Goal: Task Accomplishment & Management: Manage account settings

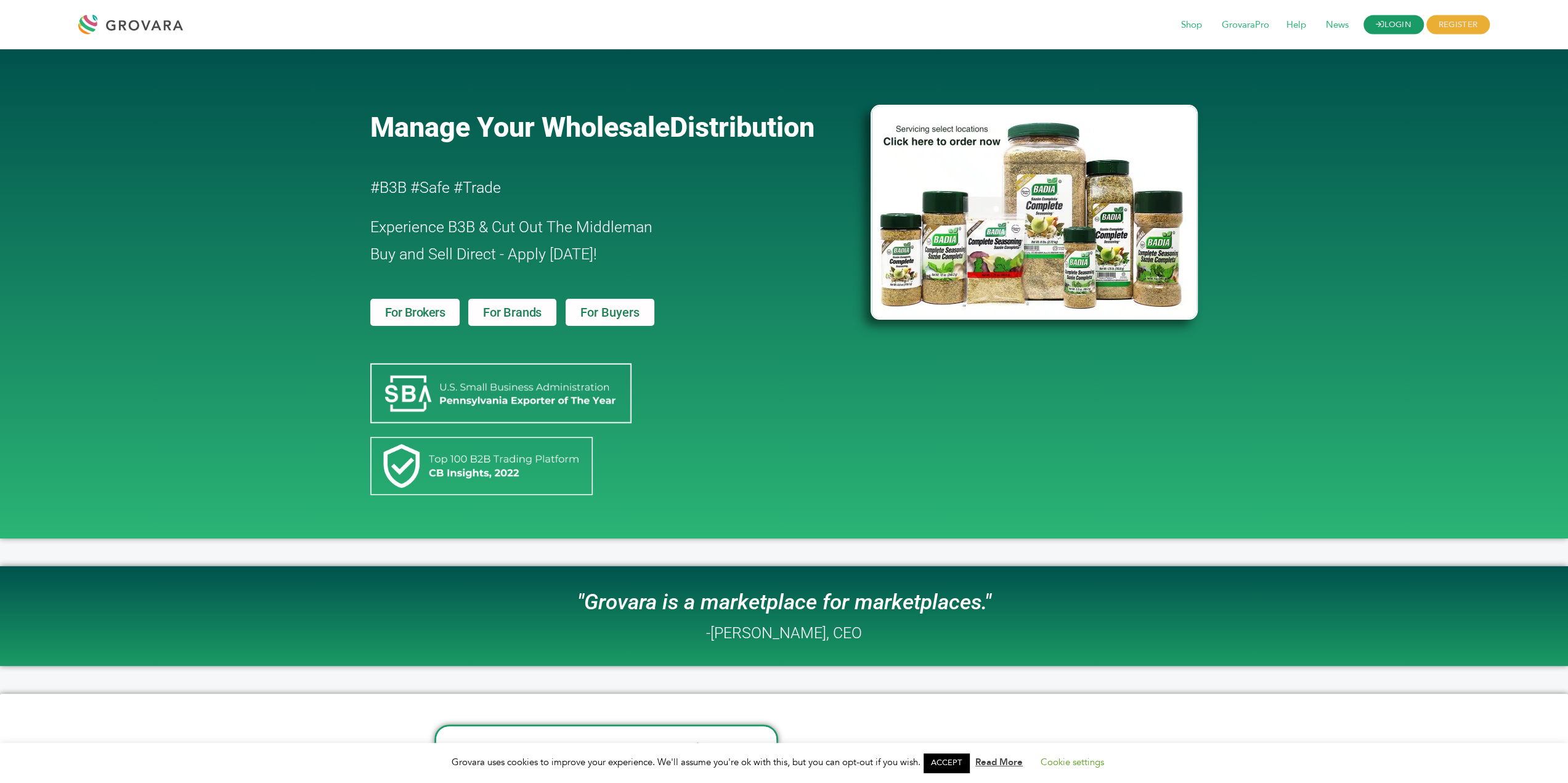
click at [1385, 27] on link "LOGIN" at bounding box center [1393, 25] width 60 height 19
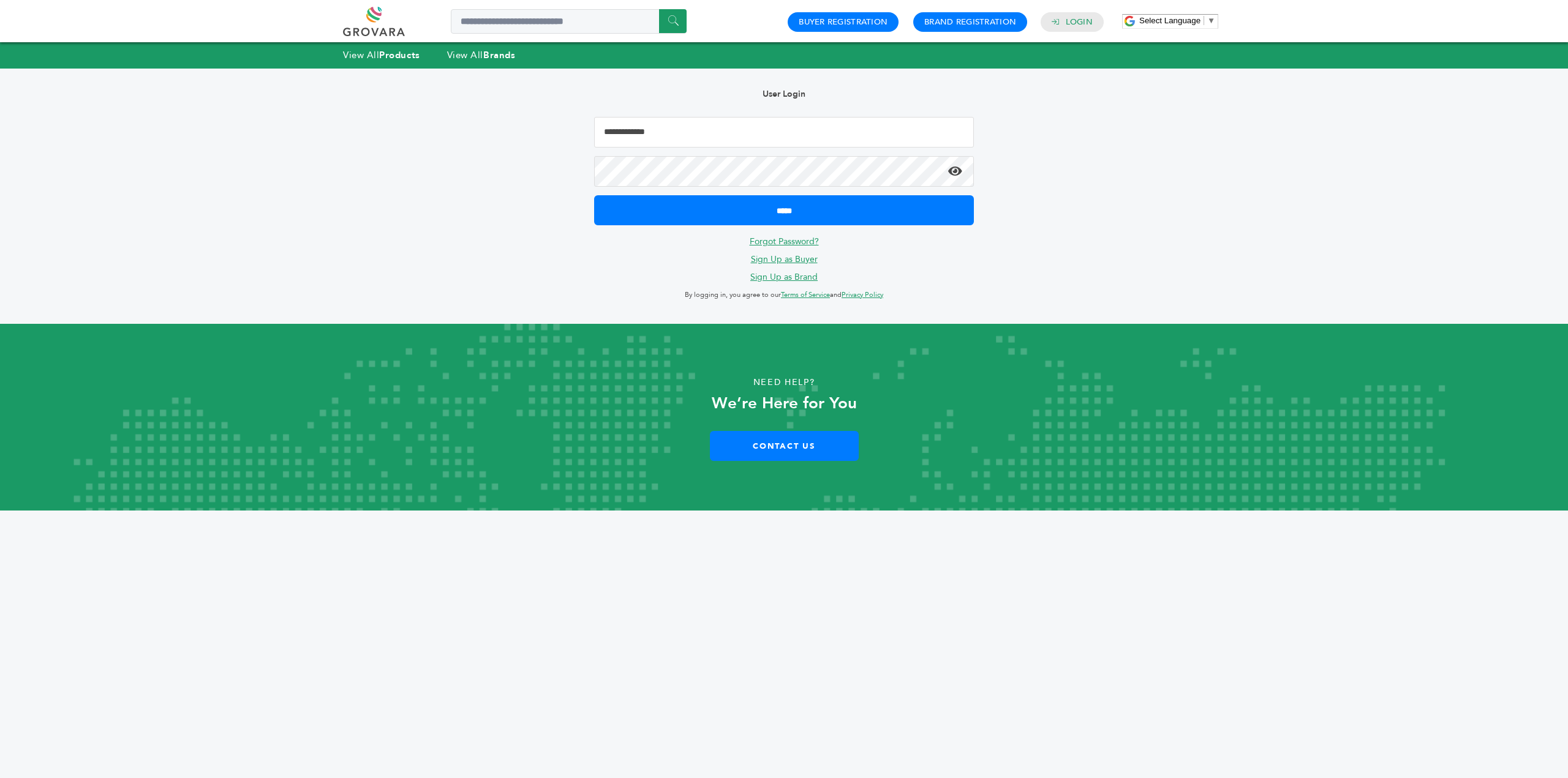
click at [738, 132] on input "Email Address" at bounding box center [783, 133] width 380 height 30
type input "**********"
click at [594, 195] on input "*****" at bounding box center [783, 210] width 380 height 30
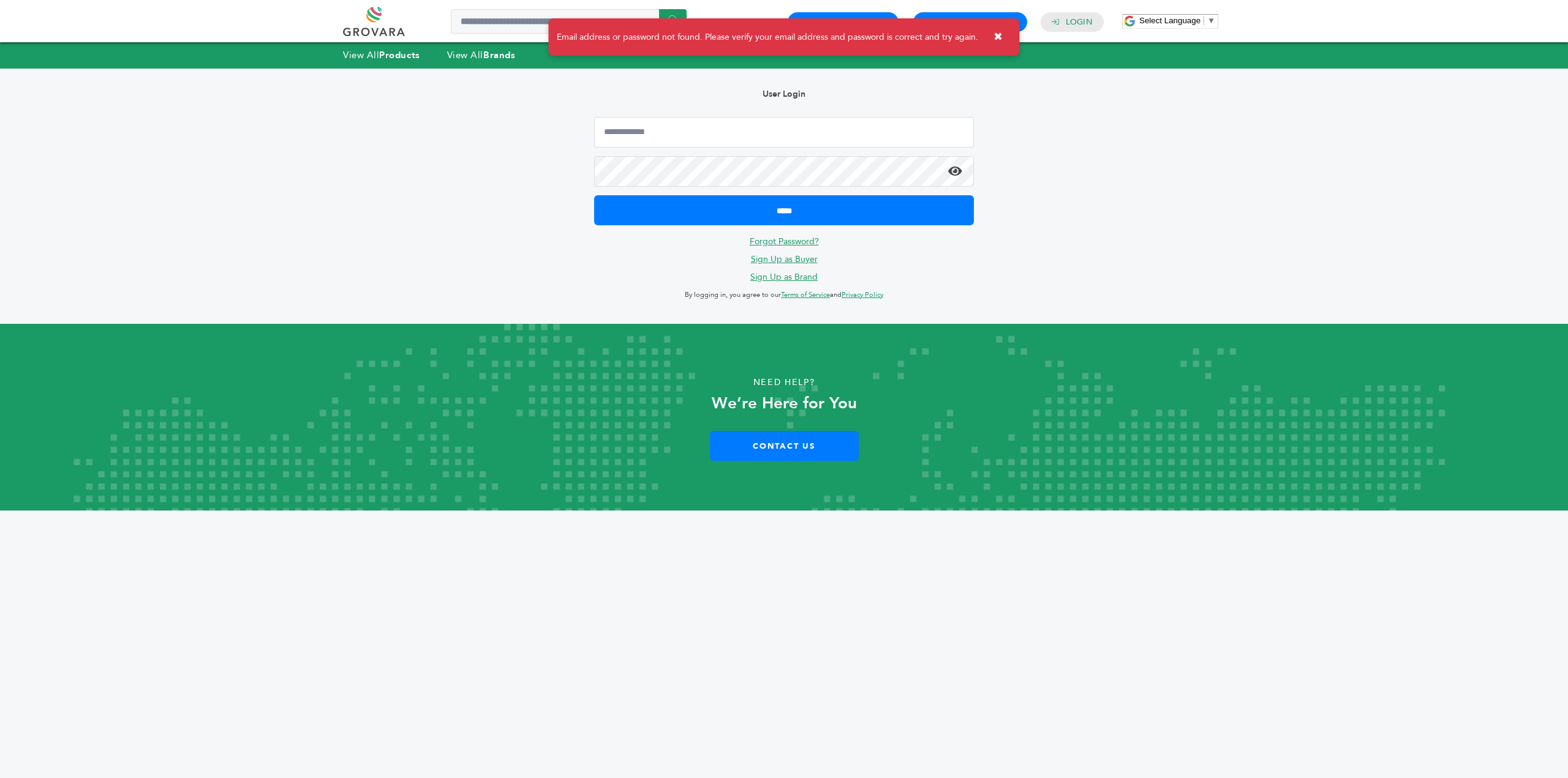
click at [806, 241] on link "Forgot Password?" at bounding box center [784, 241] width 69 height 11
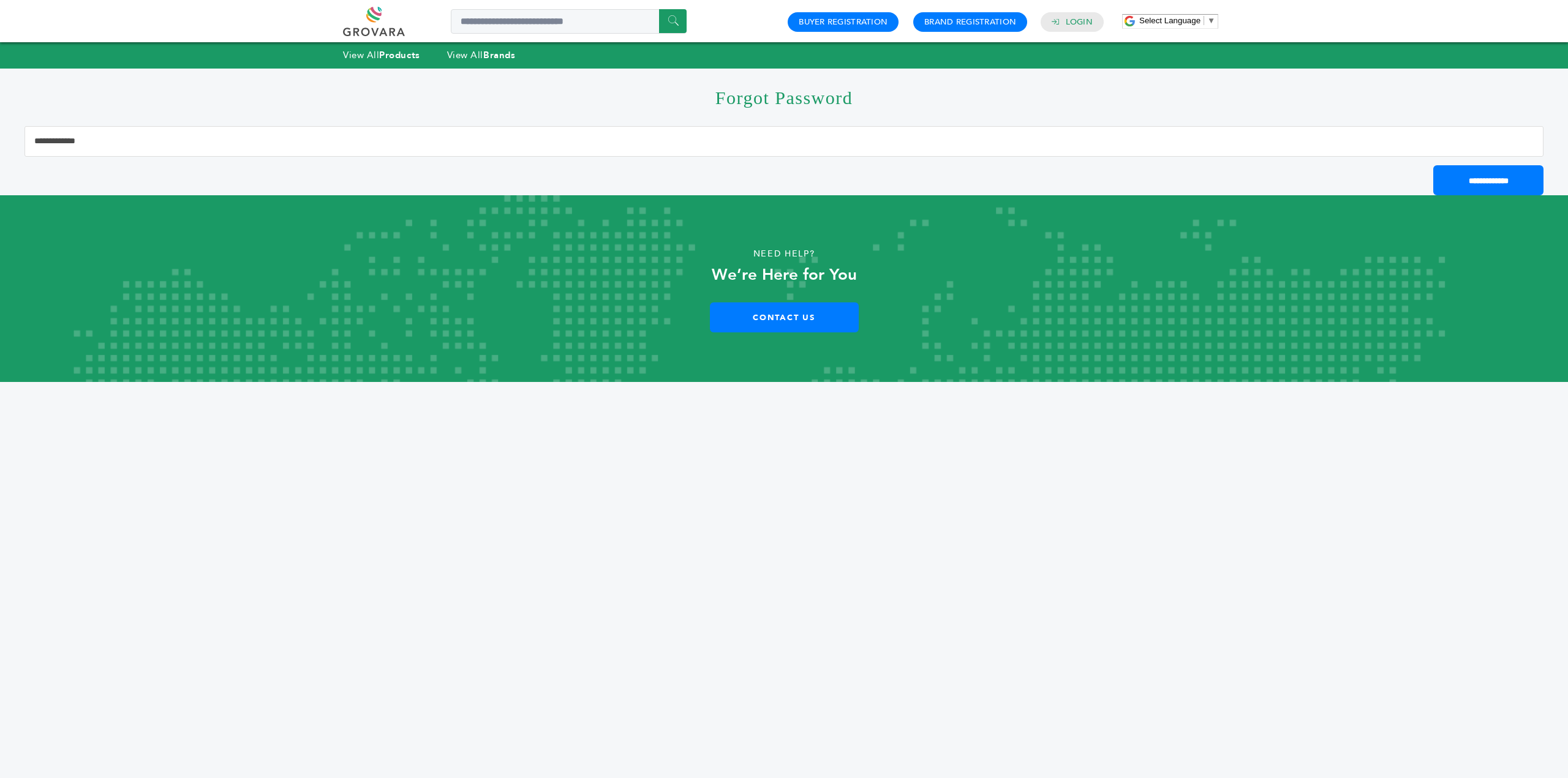
click at [718, 137] on input "Email Address" at bounding box center [784, 141] width 1519 height 30
type input "**********"
click at [1498, 188] on input "**********" at bounding box center [1488, 181] width 110 height 30
click at [857, 26] on link "Buyer Registration" at bounding box center [843, 22] width 89 height 11
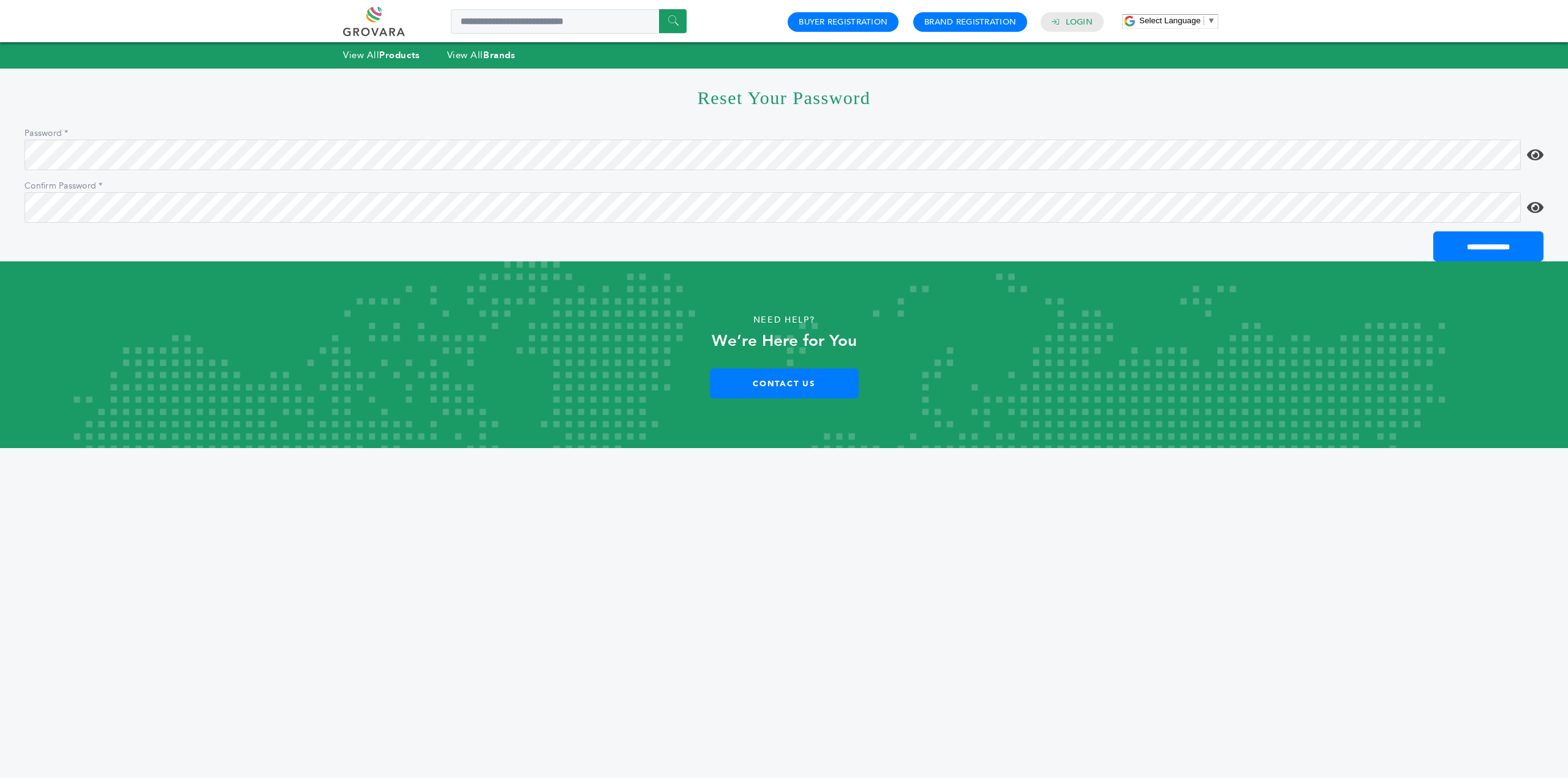
click at [1546, 152] on div "**********" at bounding box center [784, 223] width 1568 height 448
click at [1536, 156] on icon at bounding box center [1534, 155] width 16 height 15
click at [1536, 203] on icon at bounding box center [1534, 208] width 16 height 15
click at [1536, 206] on icon at bounding box center [1534, 208] width 16 height 15
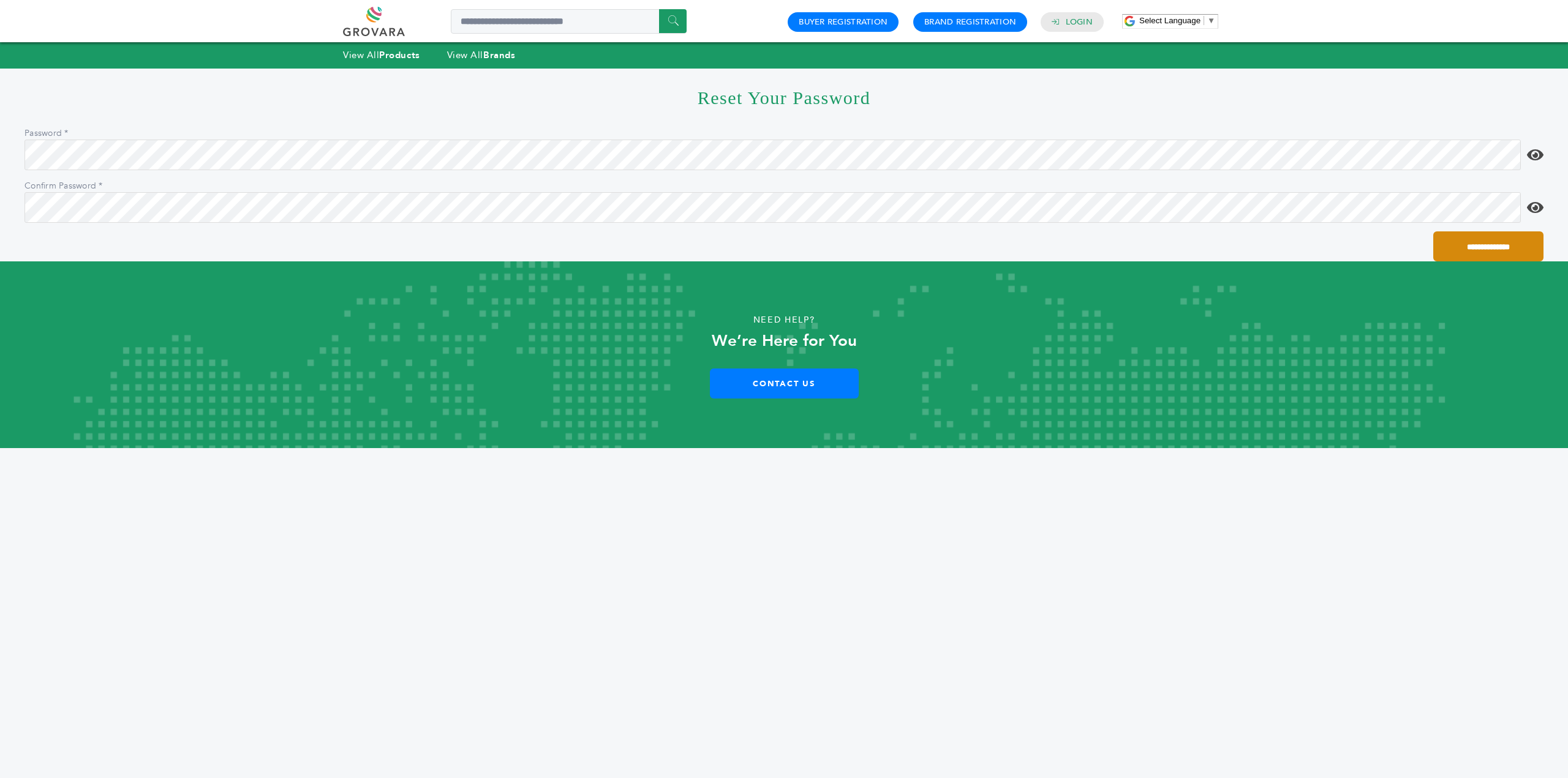
click at [1490, 239] on input "**********" at bounding box center [1488, 246] width 110 height 30
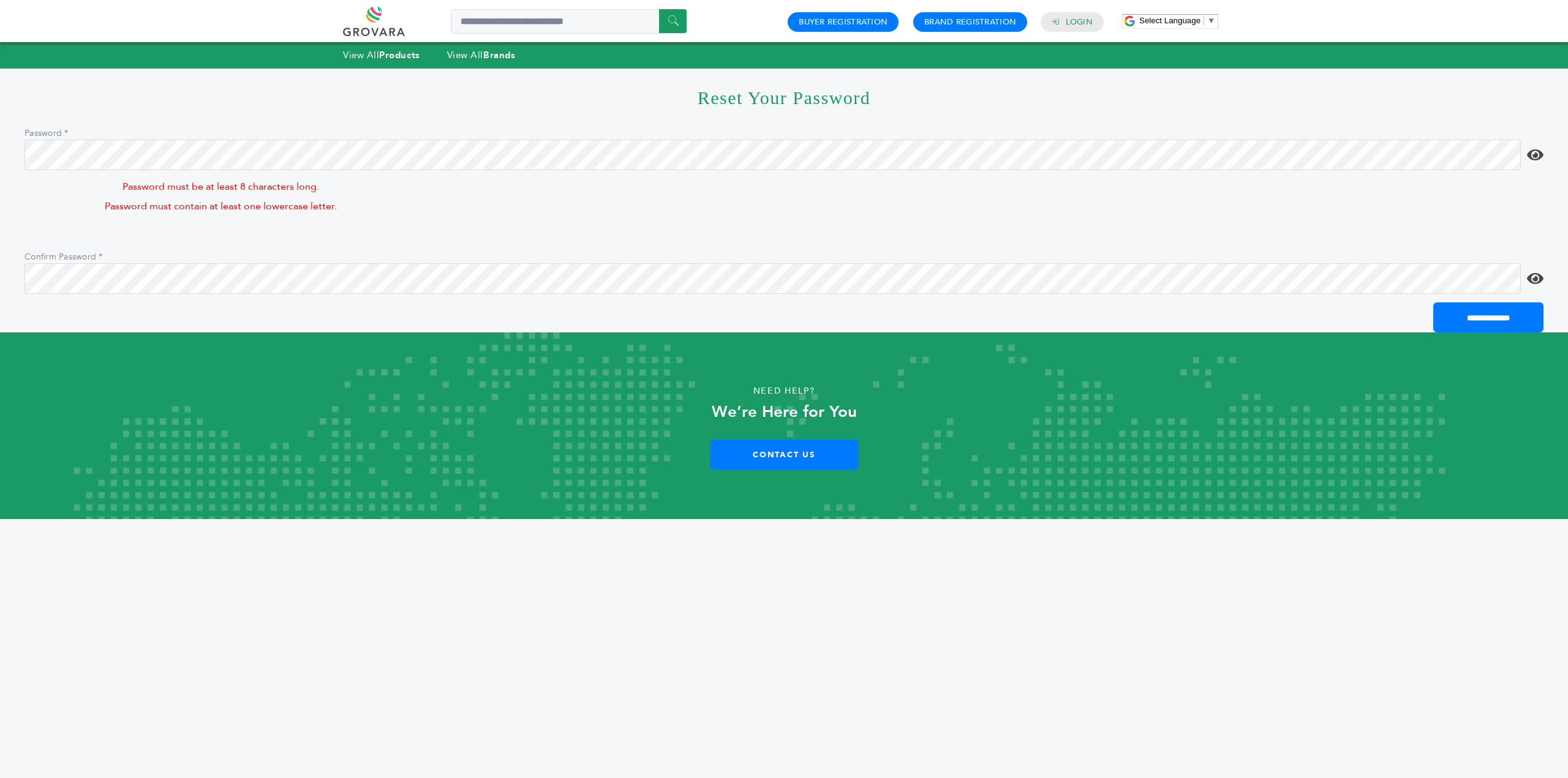
click at [1434, 303] on input "**********" at bounding box center [1488, 318] width 110 height 30
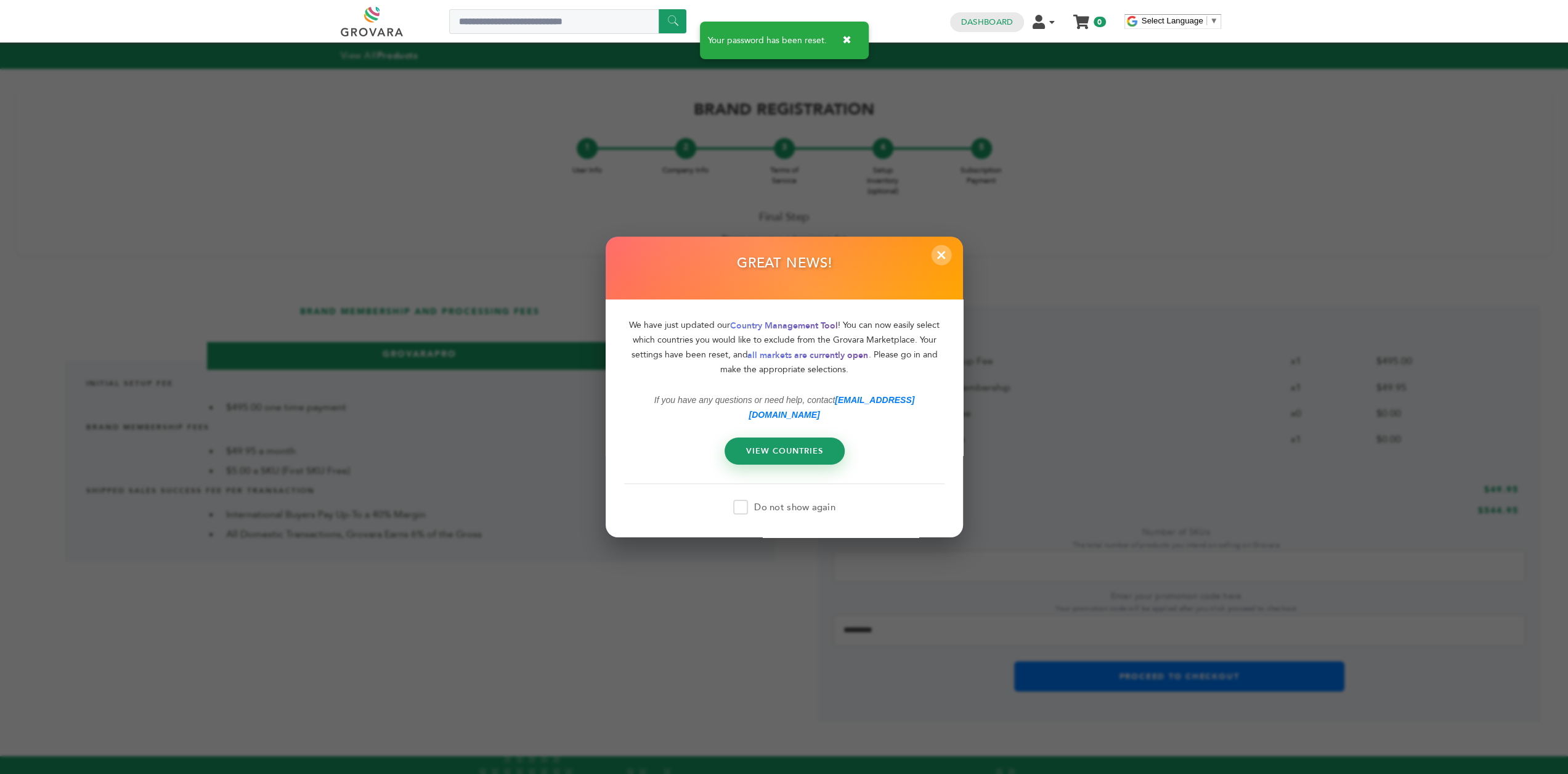
click at [945, 262] on span "×" at bounding box center [940, 255] width 20 height 20
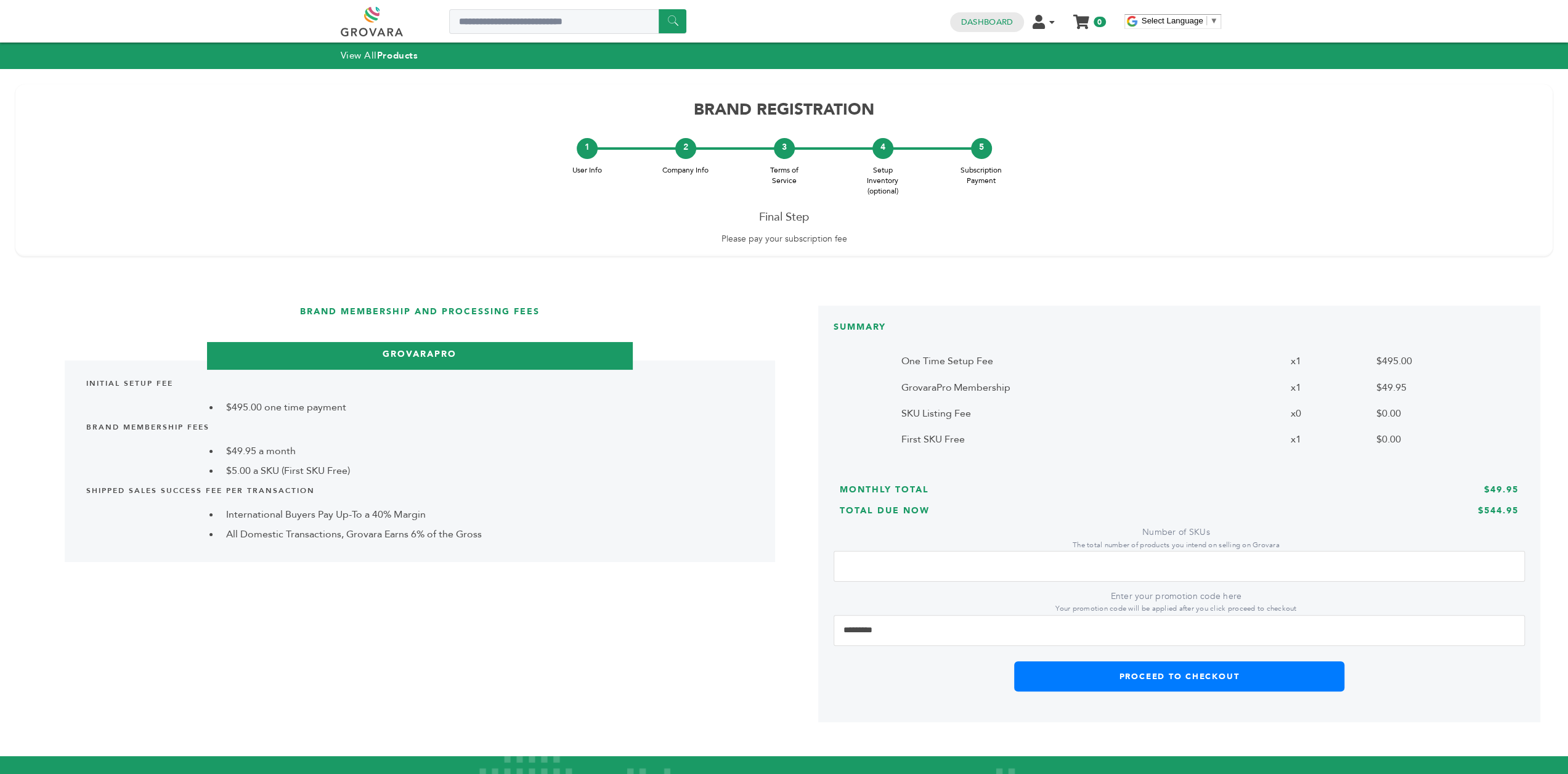
click at [880, 152] on div "4" at bounding box center [883, 149] width 21 height 21
click at [788, 161] on div "3 Terms of Service" at bounding box center [784, 162] width 98 height 48
click at [780, 153] on div "3" at bounding box center [784, 149] width 21 height 21
click at [902, 570] on input "*" at bounding box center [1179, 566] width 692 height 31
drag, startPoint x: 902, startPoint y: 570, endPoint x: 751, endPoint y: 570, distance: 151.0
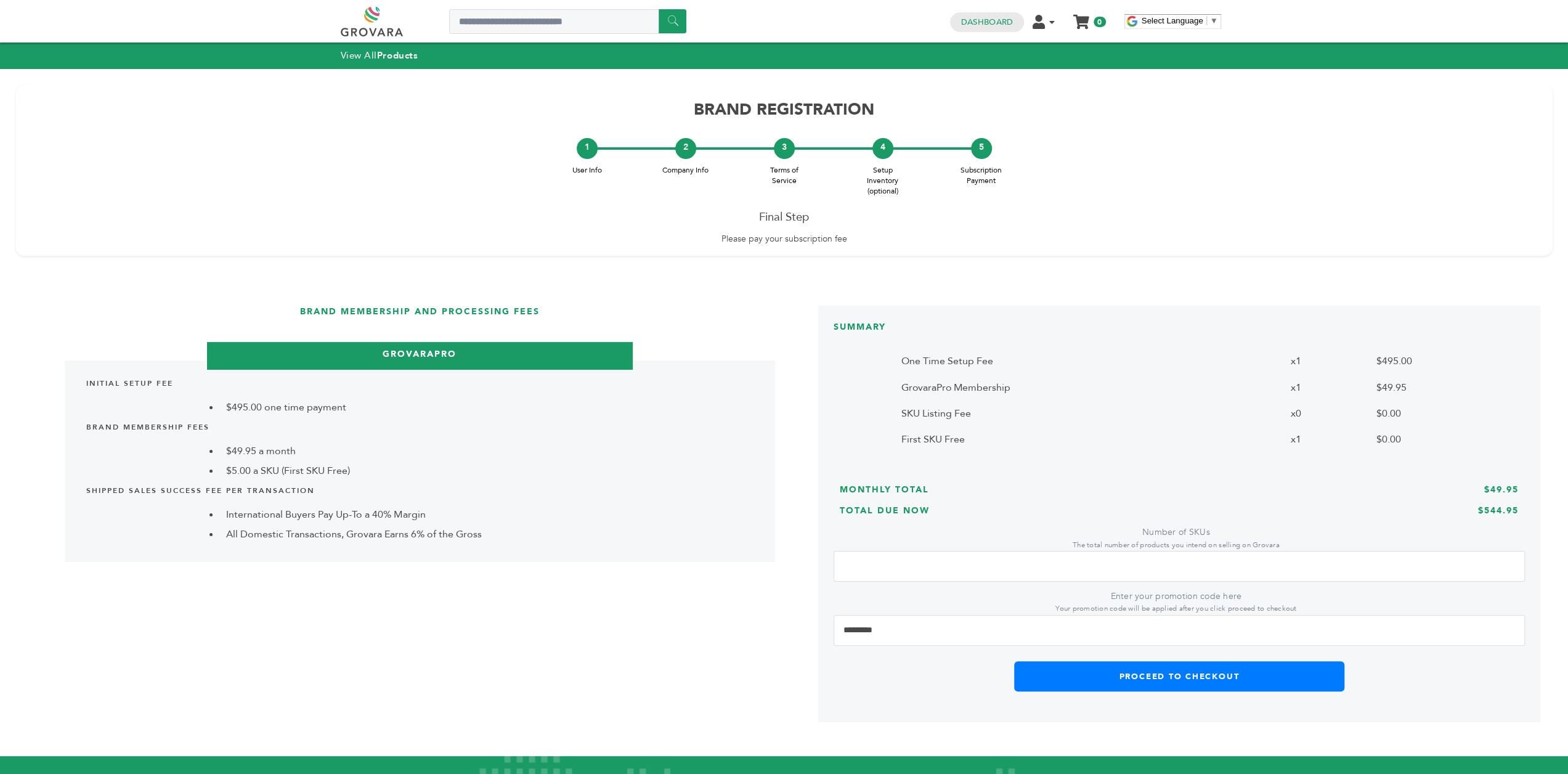
click at [751, 570] on div "Brand Membership and Processing Fees GrovaraPro Initial Setup Fee $495.00 one t…" at bounding box center [799, 514] width 1550 height 484
drag, startPoint x: 919, startPoint y: 568, endPoint x: 776, endPoint y: 572, distance: 143.1
click at [776, 572] on div "Brand Membership and Processing Fees GrovaraPro Initial Setup Fee $495.00 one t…" at bounding box center [799, 514] width 1550 height 484
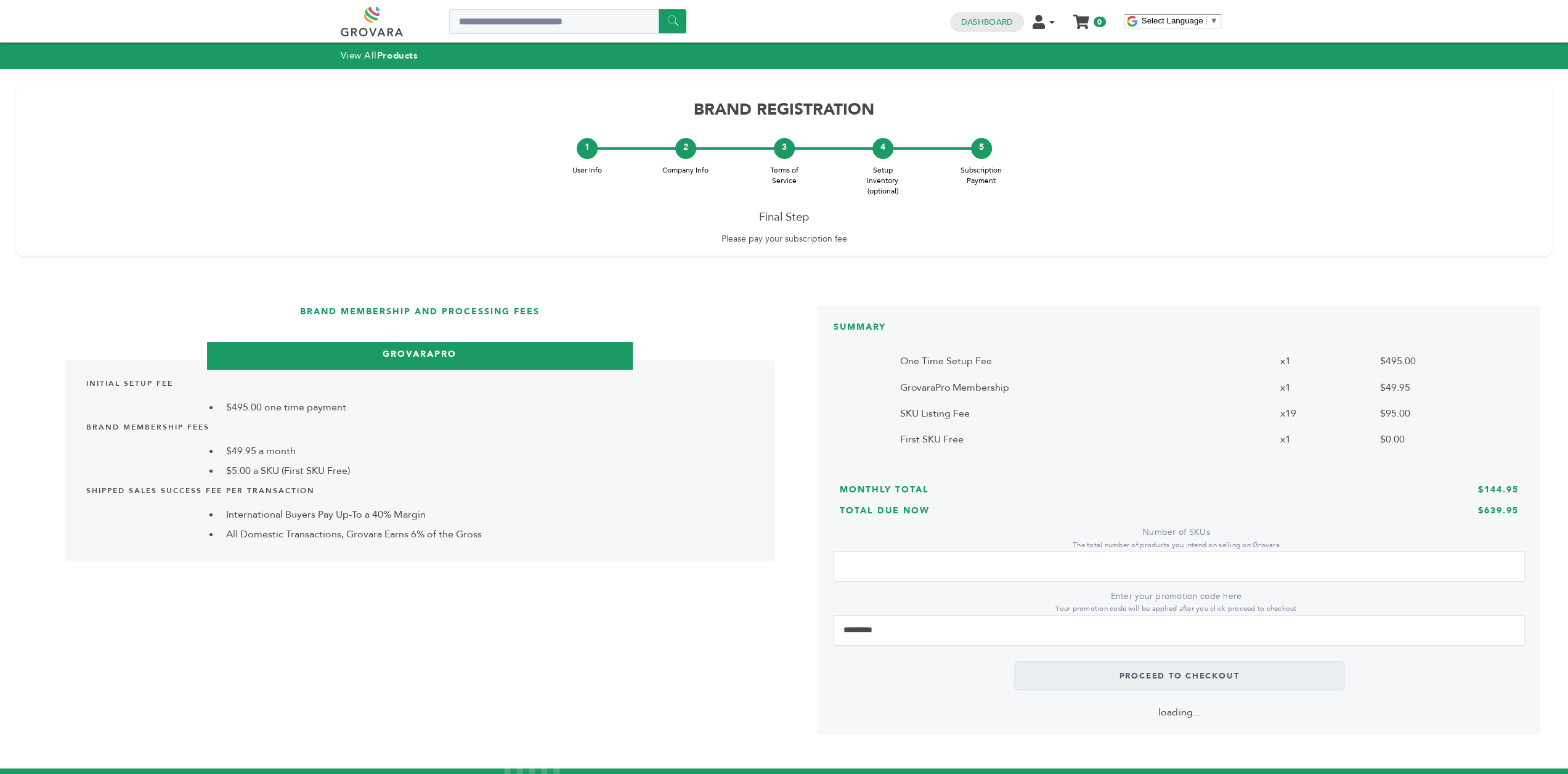
click at [744, 591] on div "Brand Membership and Processing Fees GrovaraPro Initial Setup Fee $495.00 one t…" at bounding box center [420, 520] width 735 height 442
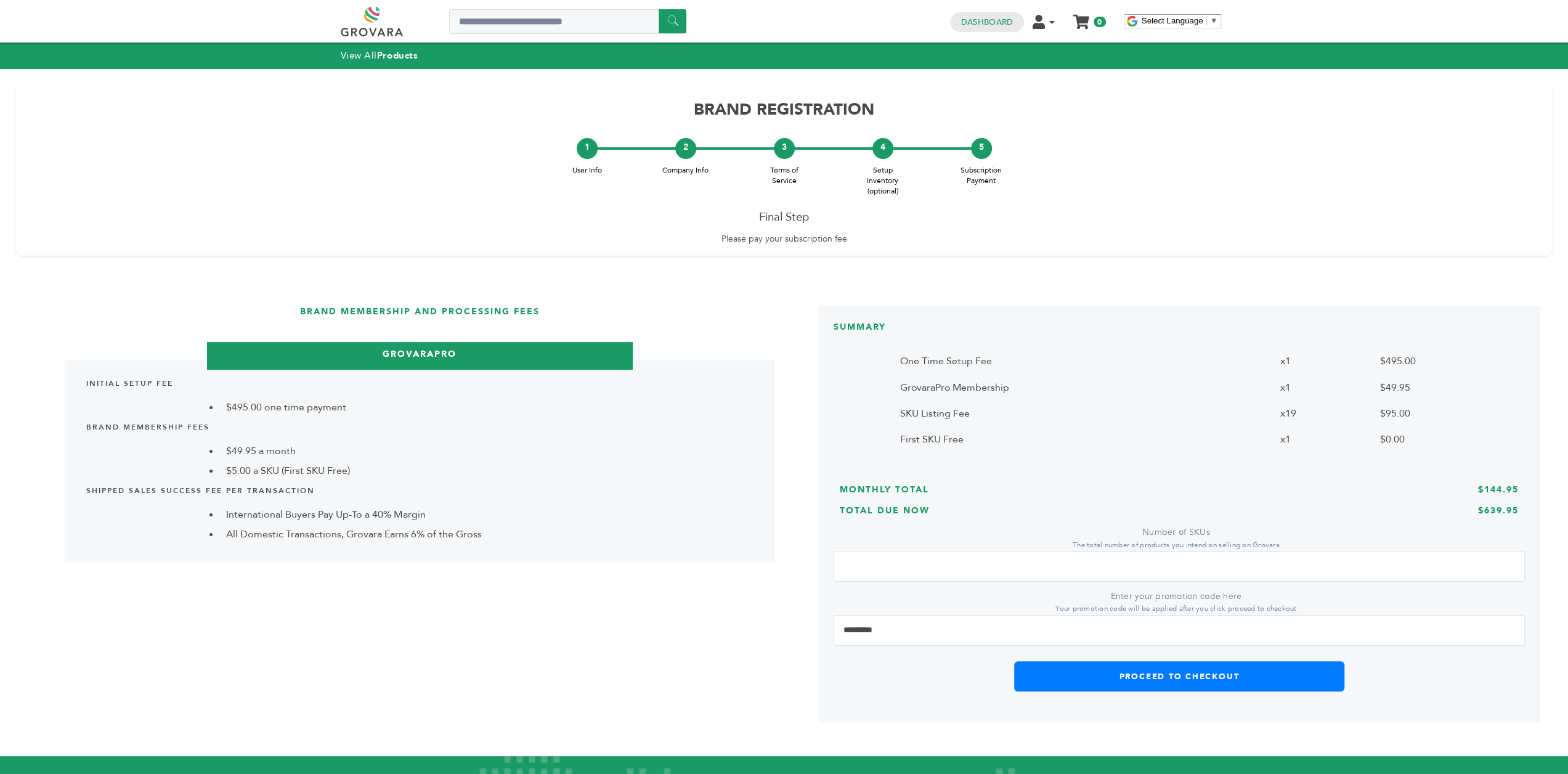
drag, startPoint x: 870, startPoint y: 571, endPoint x: 803, endPoint y: 570, distance: 67.0
click at [803, 570] on div "Brand Membership and Processing Fees GrovaraPro Initial Setup Fee $495.00 one t…" at bounding box center [799, 514] width 1550 height 484
drag, startPoint x: 878, startPoint y: 572, endPoint x: 718, endPoint y: 559, distance: 160.5
click at [744, 560] on div "Brand Membership and Processing Fees GrovaraPro Initial Setup Fee $495.00 one t…" at bounding box center [799, 514] width 1550 height 484
type input "**"
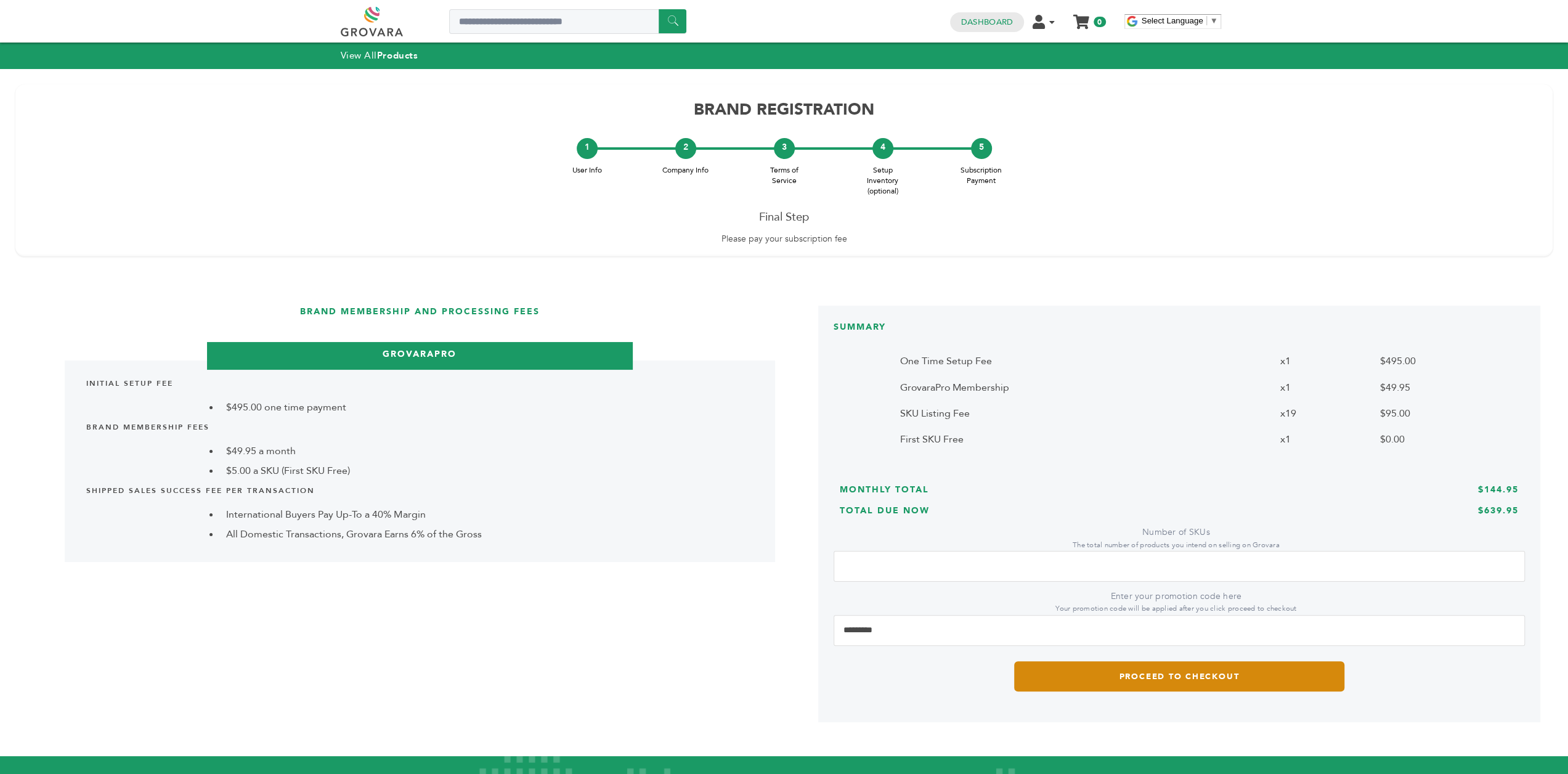
click at [1124, 669] on button "Proceed to Checkout" at bounding box center [1179, 677] width 331 height 31
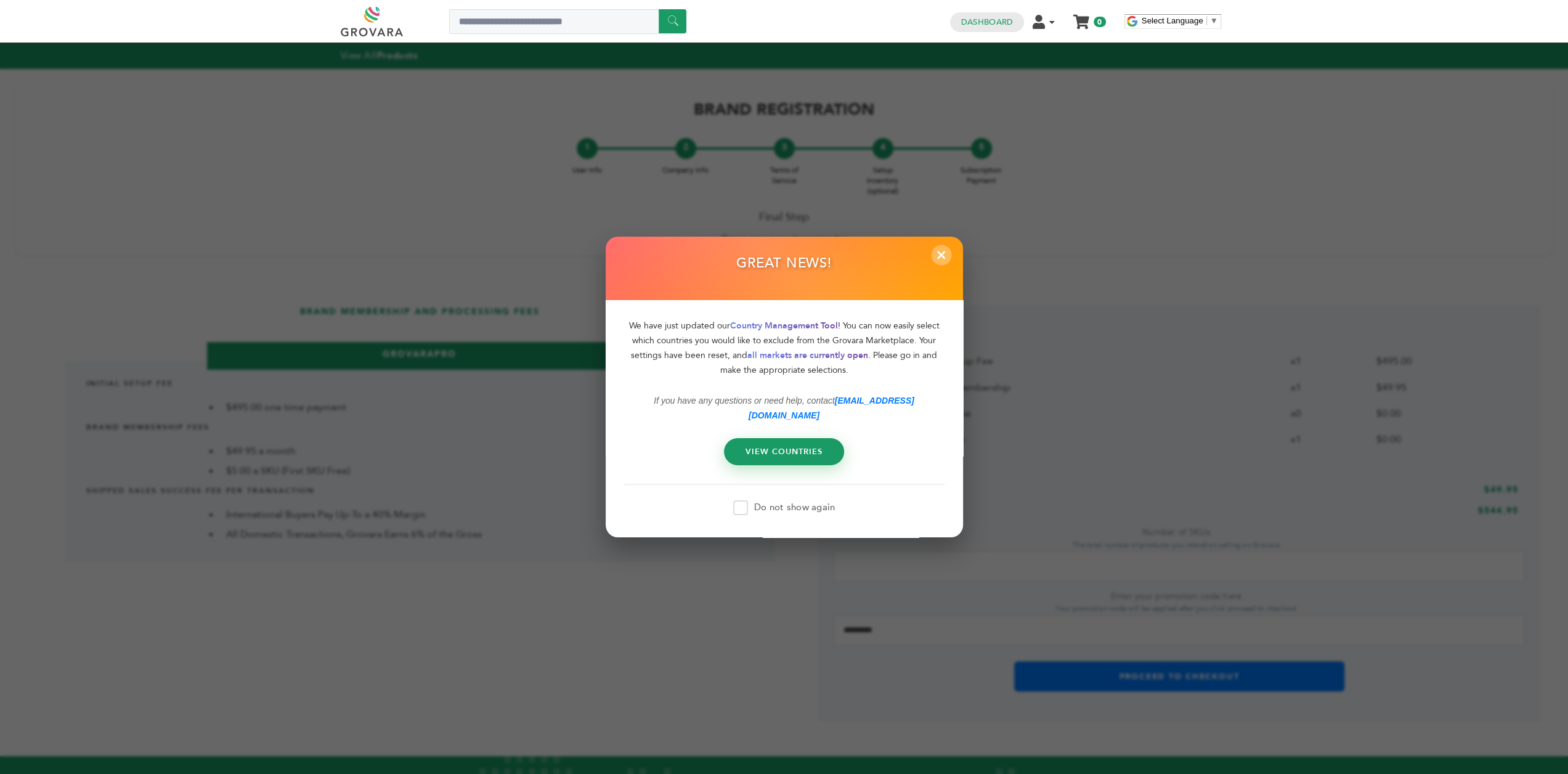
click at [941, 261] on span "×" at bounding box center [940, 255] width 20 height 20
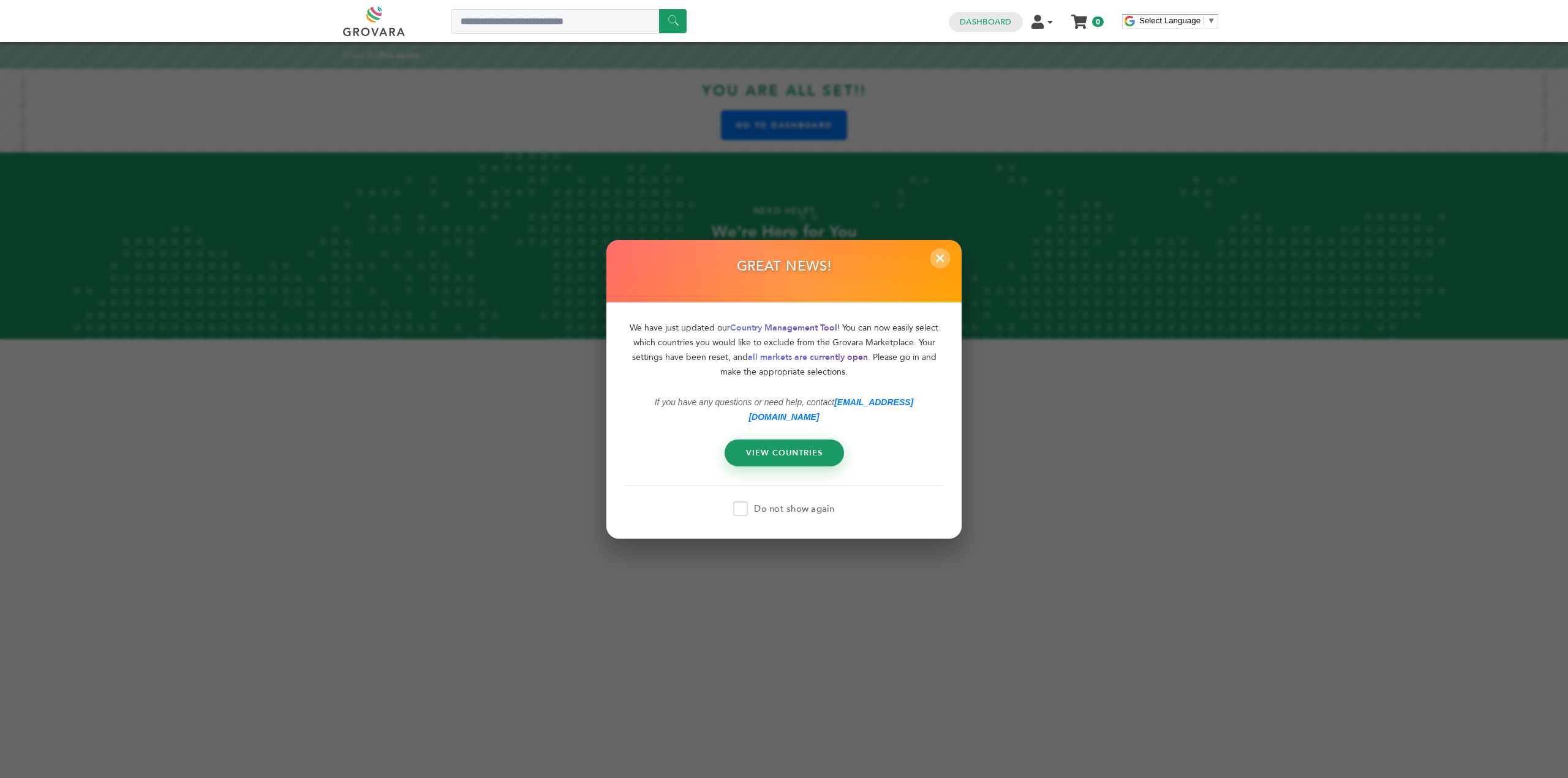
click at [941, 268] on span "×" at bounding box center [940, 257] width 20 height 20
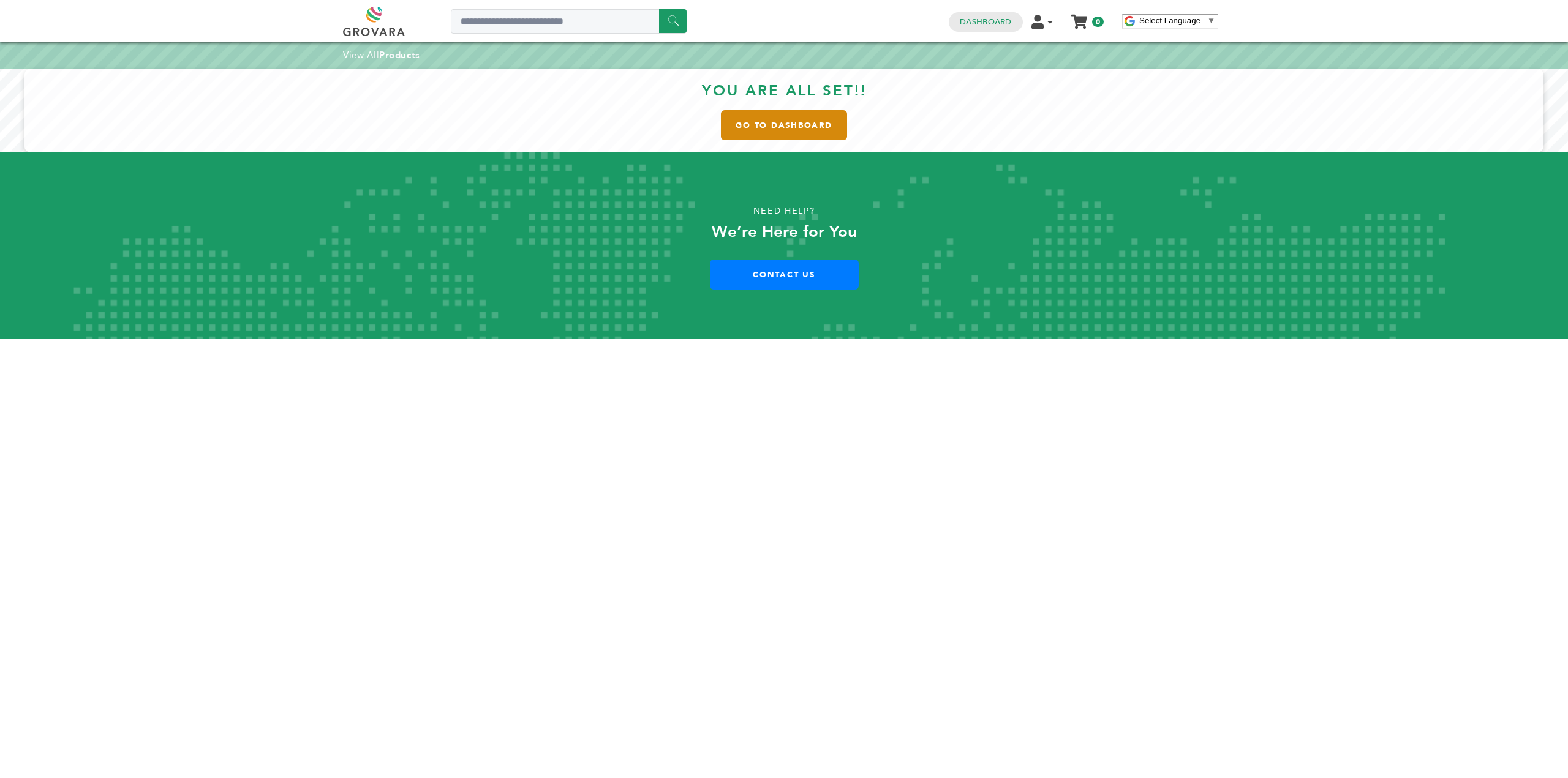
click at [777, 133] on link "Go to Dashboard" at bounding box center [783, 125] width 126 height 30
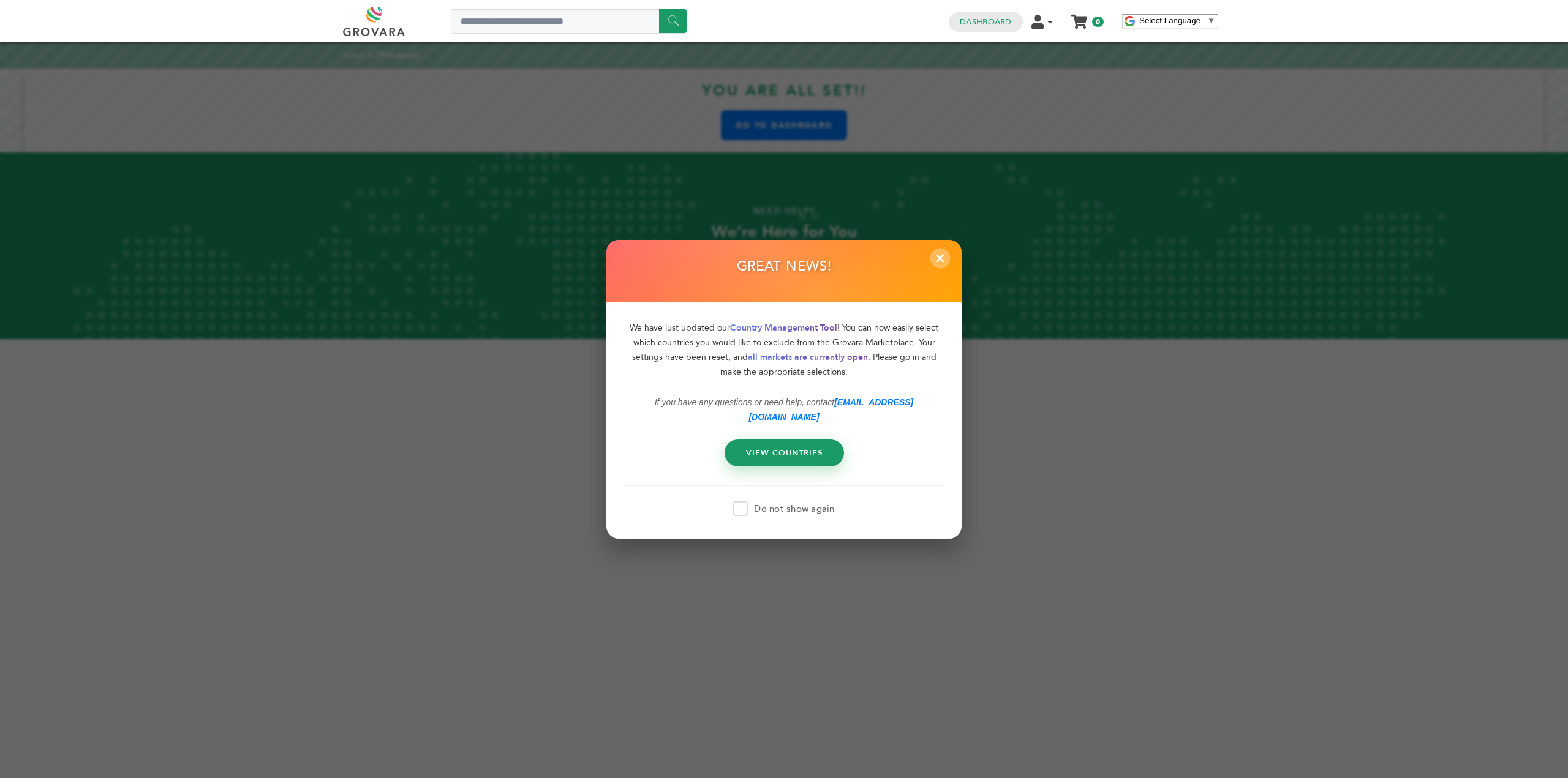
click at [938, 266] on span "×" at bounding box center [940, 257] width 20 height 20
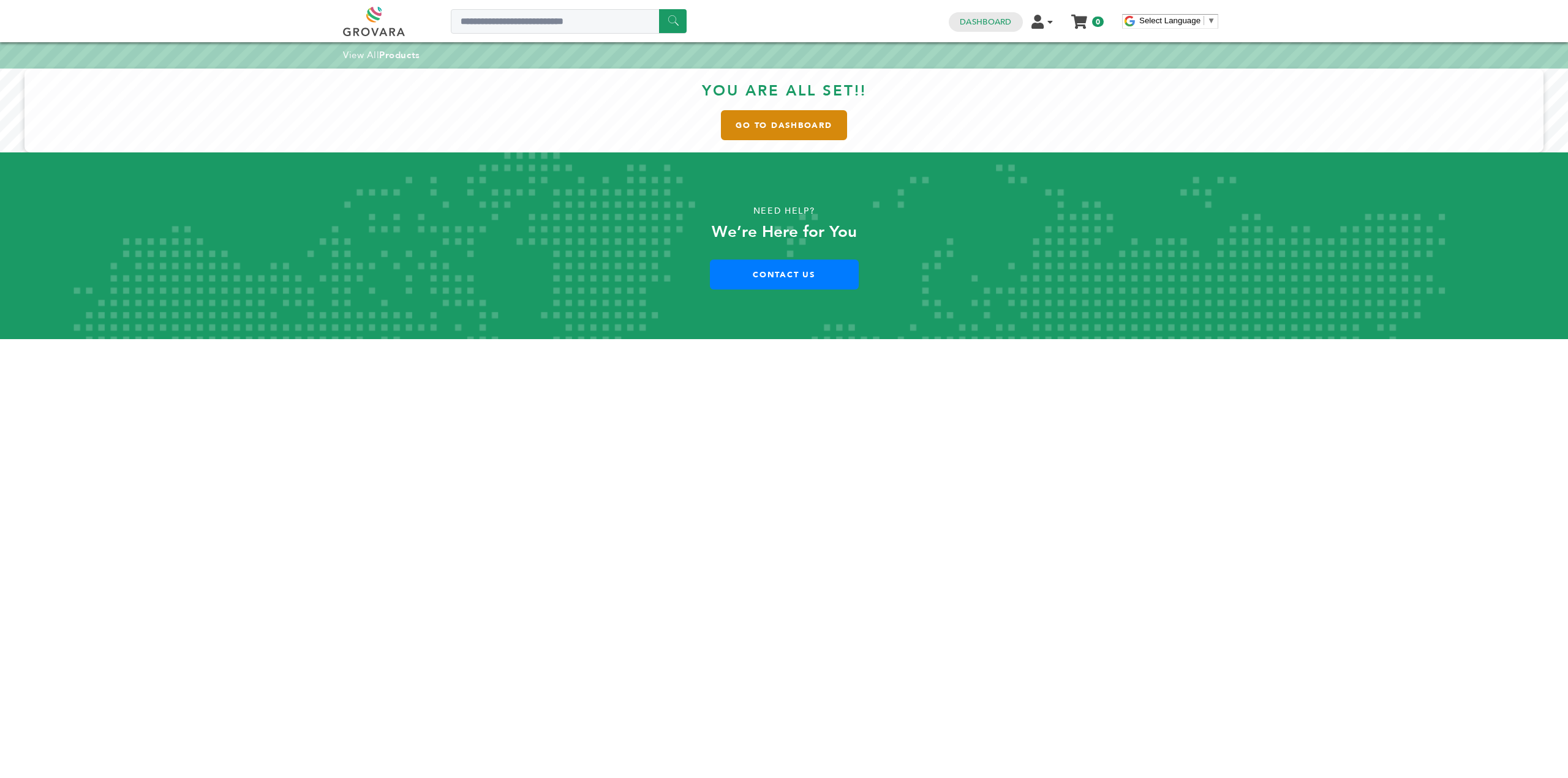
click at [811, 131] on link "Go to Dashboard" at bounding box center [783, 125] width 126 height 30
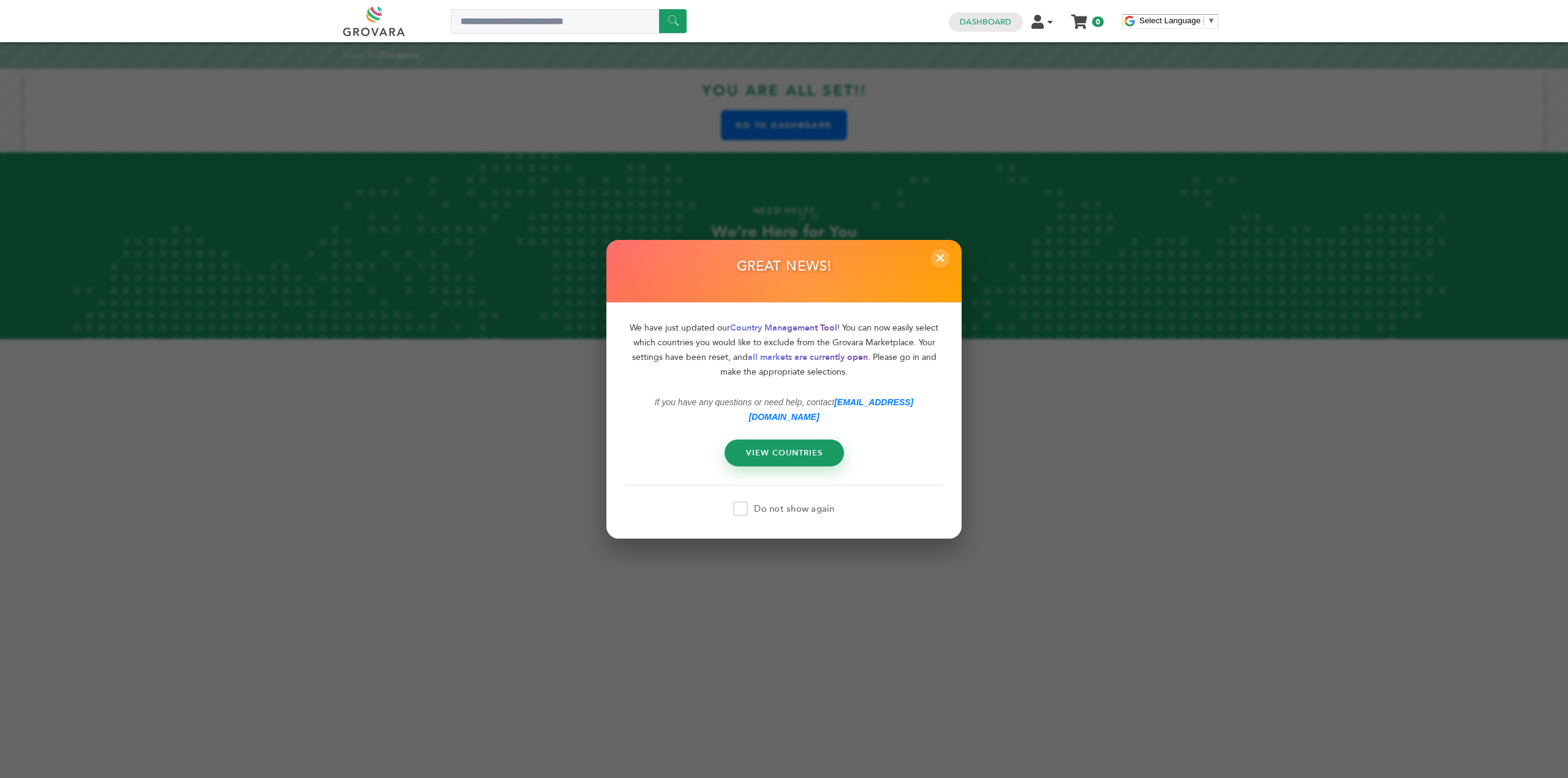
drag, startPoint x: 738, startPoint y: 500, endPoint x: 748, endPoint y: 486, distance: 17.2
click at [736, 502] on span at bounding box center [740, 509] width 15 height 15
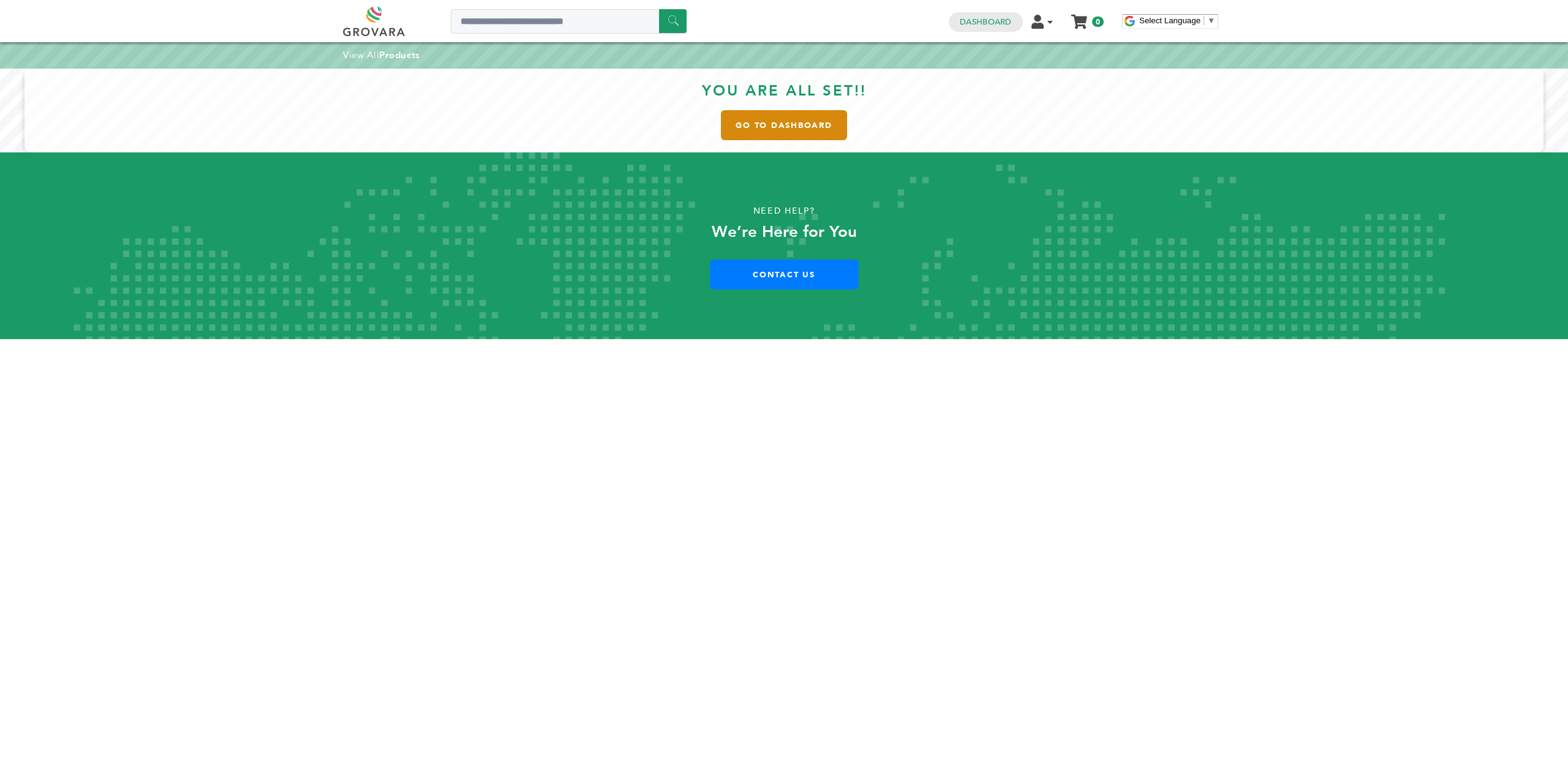
click at [781, 125] on link "Go to Dashboard" at bounding box center [783, 125] width 126 height 30
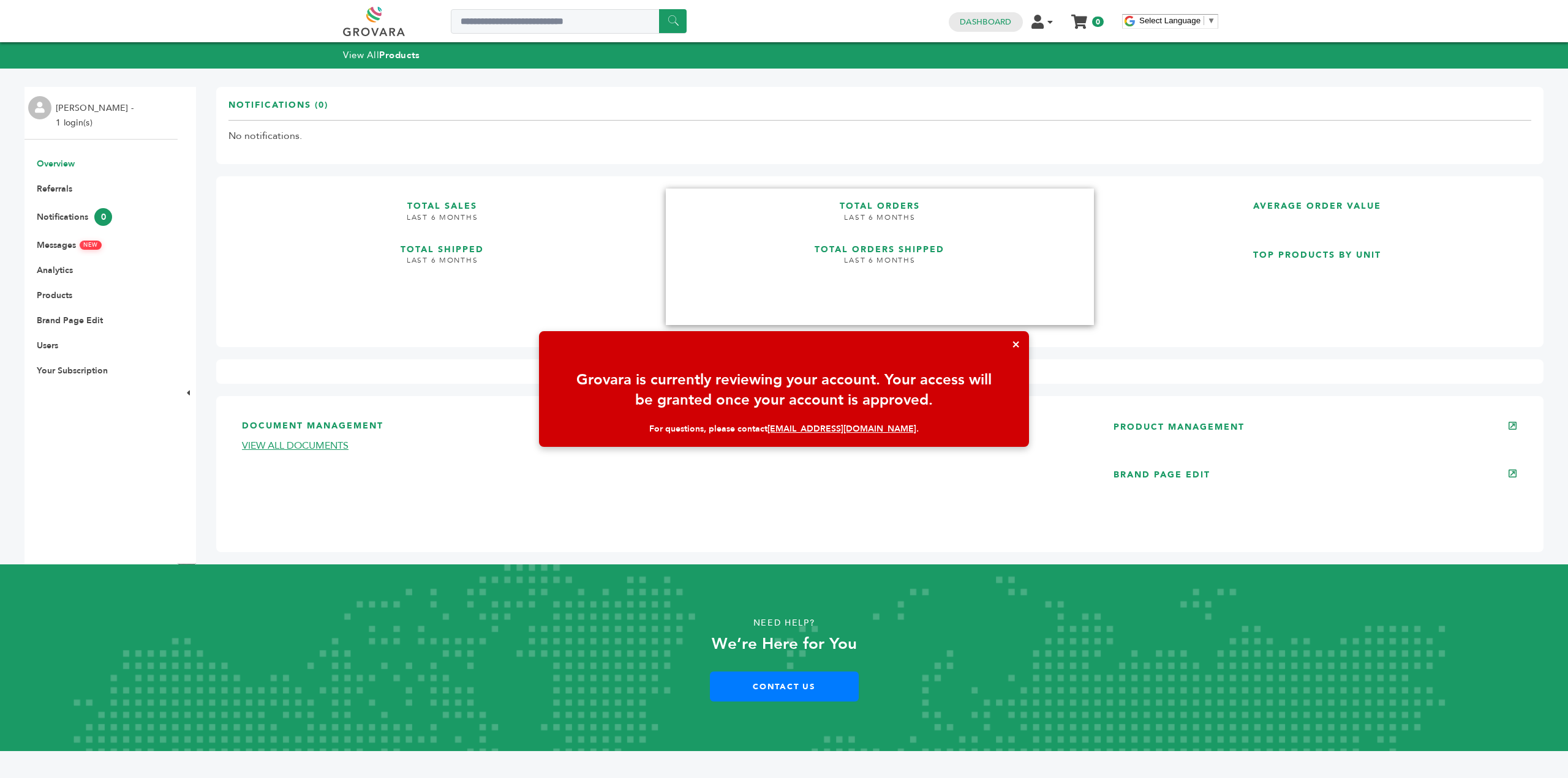
click at [1047, 309] on link "TOTAL ORDERS LAST 6 MONTHS TOTAL ORDERS SHIPPED LAST 6 MONTHS" at bounding box center [879, 256] width 427 height 136
click at [1018, 345] on button "×" at bounding box center [1016, 345] width 27 height 27
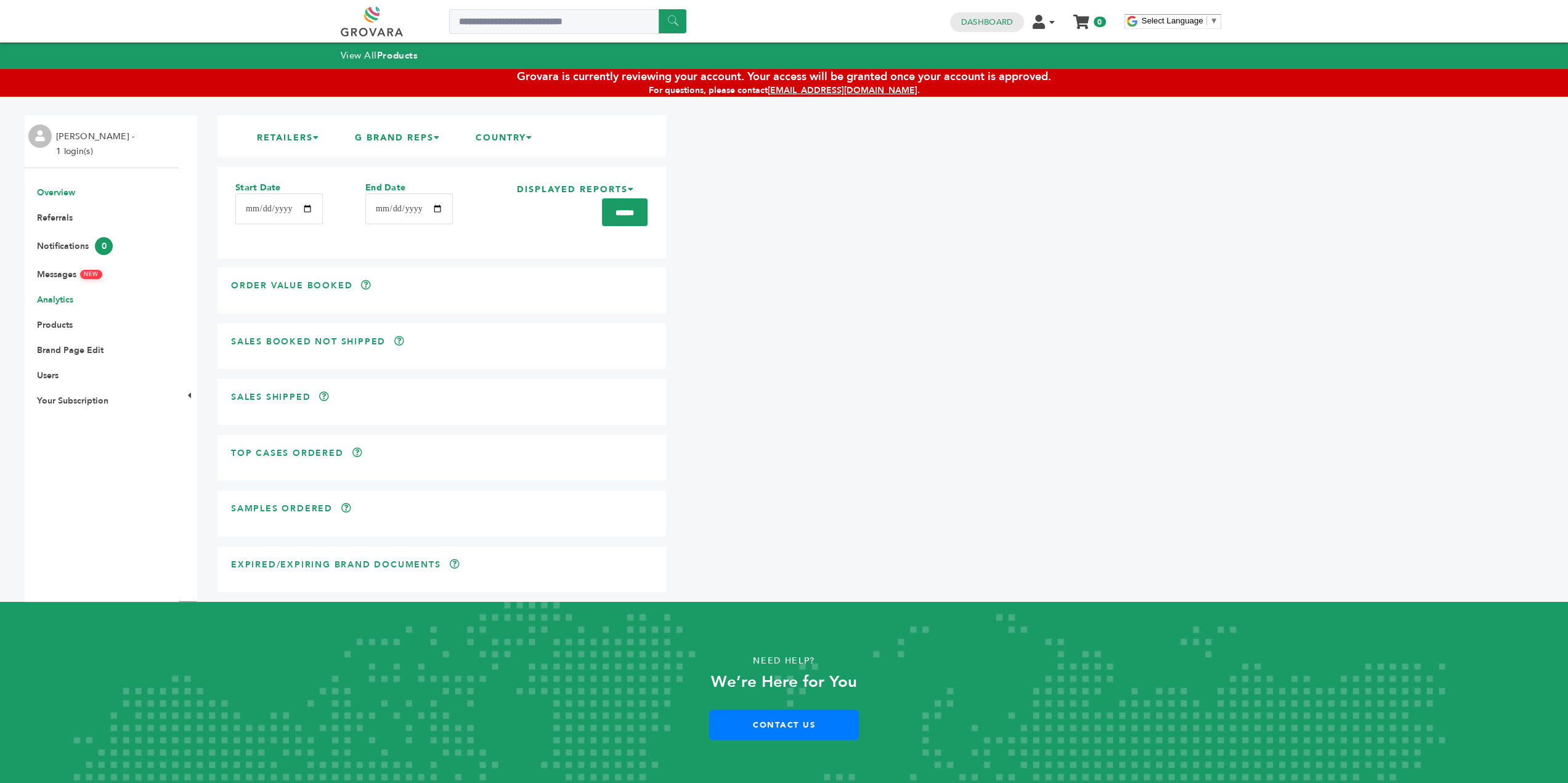
click at [66, 197] on link "Overview" at bounding box center [56, 192] width 38 height 11
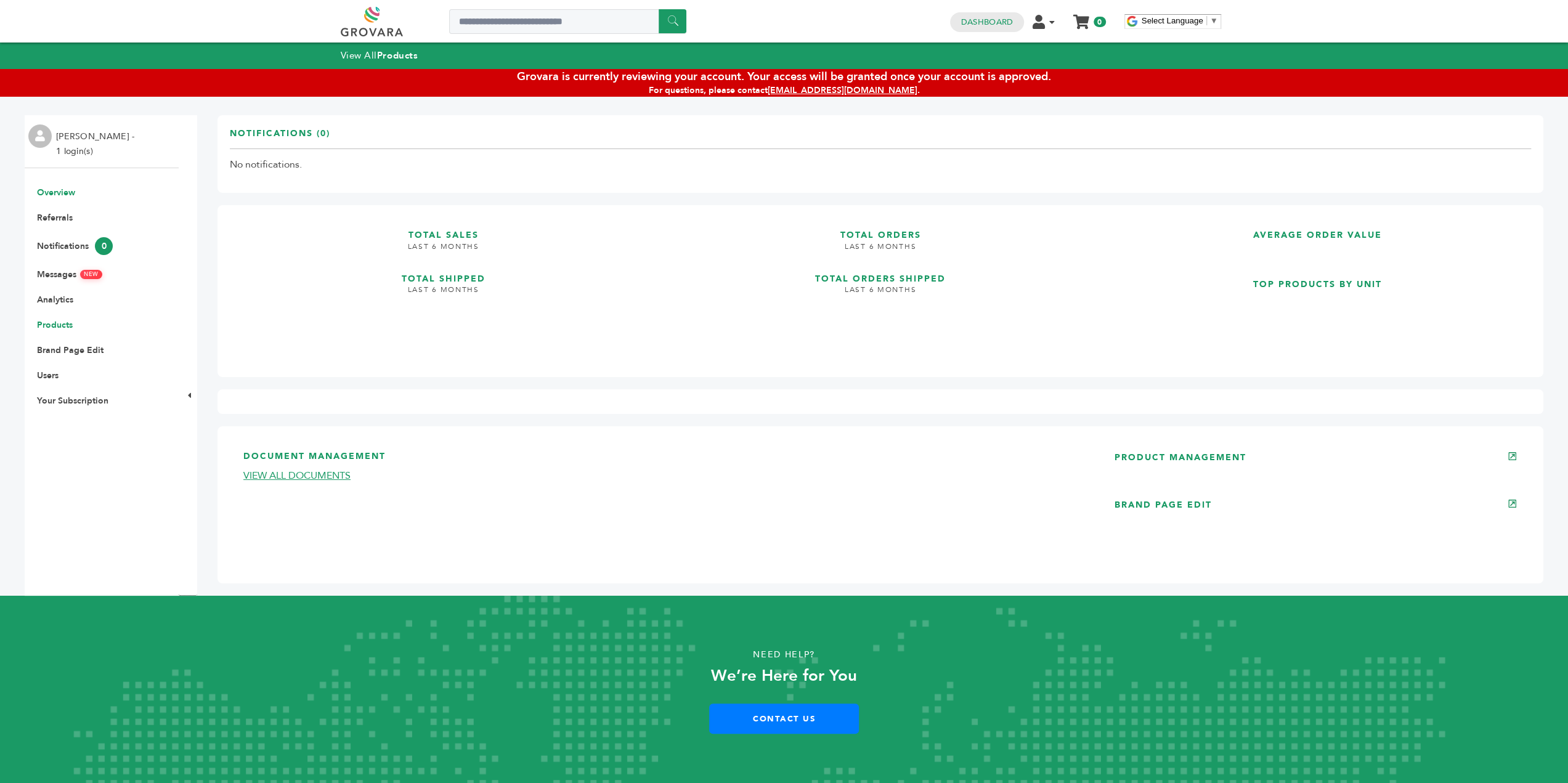
click at [55, 327] on link "Products" at bounding box center [55, 325] width 36 height 11
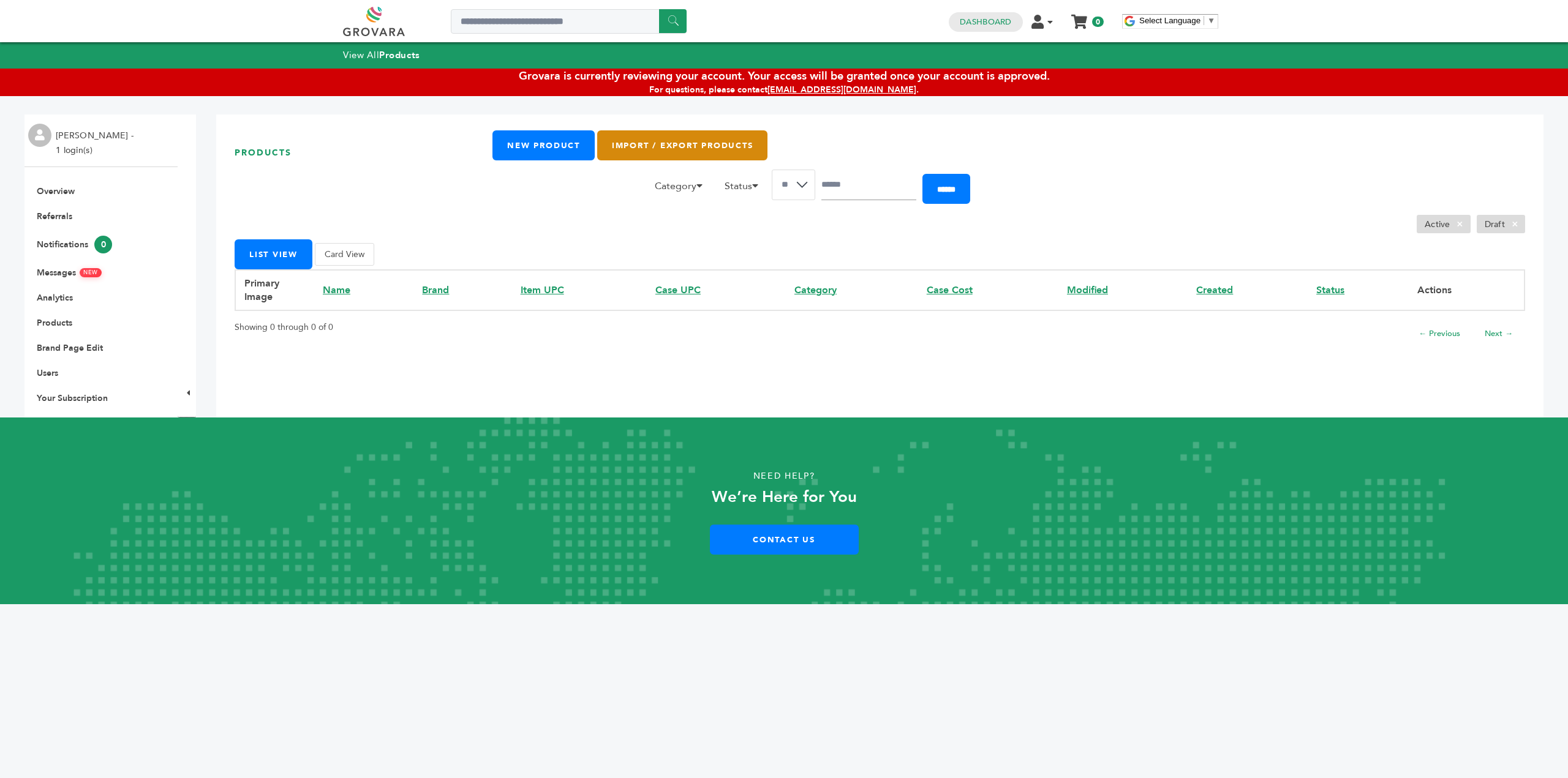
click at [615, 151] on link "Import / Export Products" at bounding box center [683, 146] width 170 height 30
click at [547, 149] on link "New Product" at bounding box center [543, 146] width 101 height 30
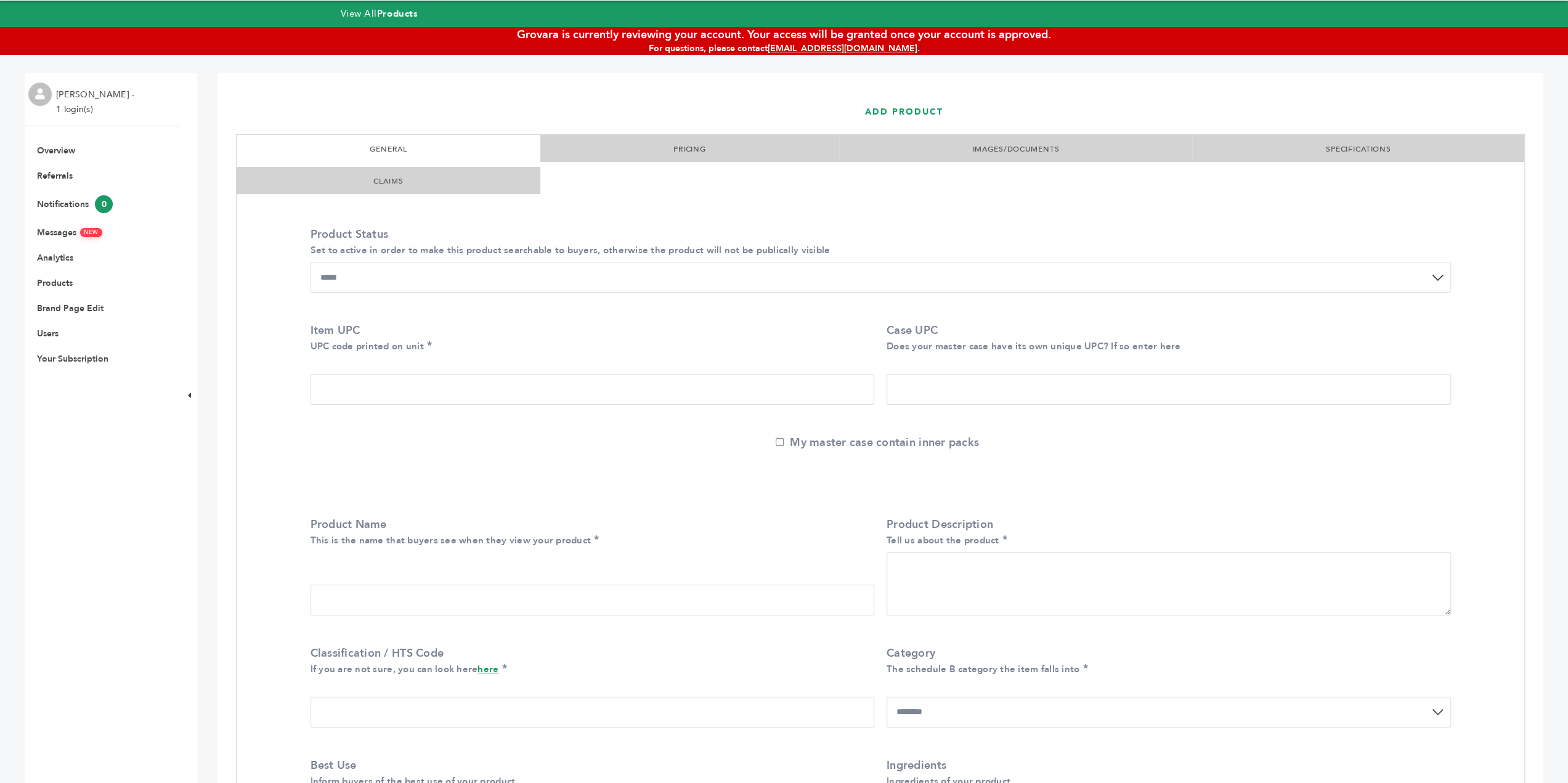
scroll to position [62, 0]
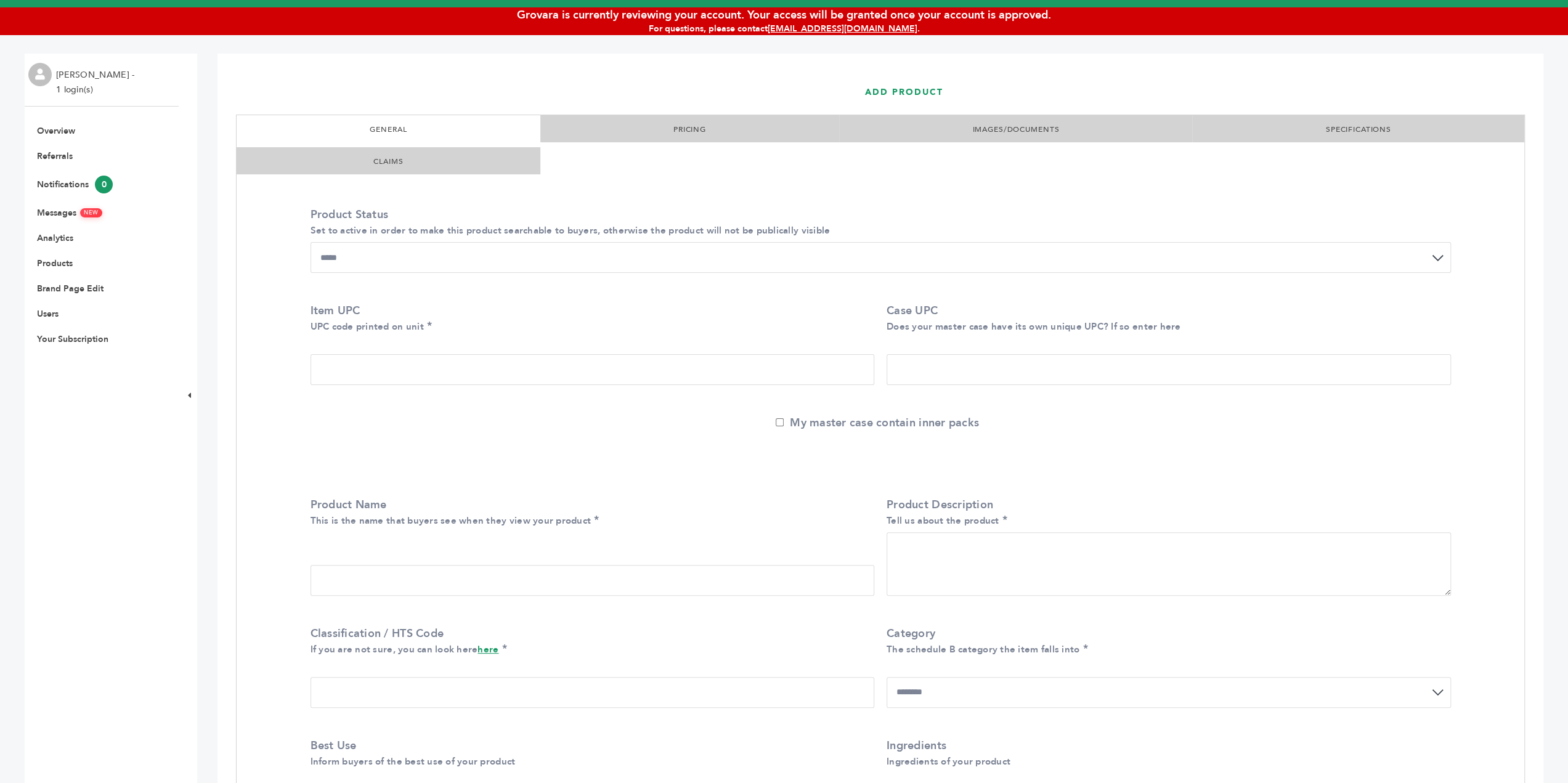
click at [490, 327] on label "Item UPC UPC code printed on unit" at bounding box center [590, 318] width 558 height 30
click at [490, 354] on input "Item UPC UPC code printed on unit" at bounding box center [593, 370] width 564 height 30
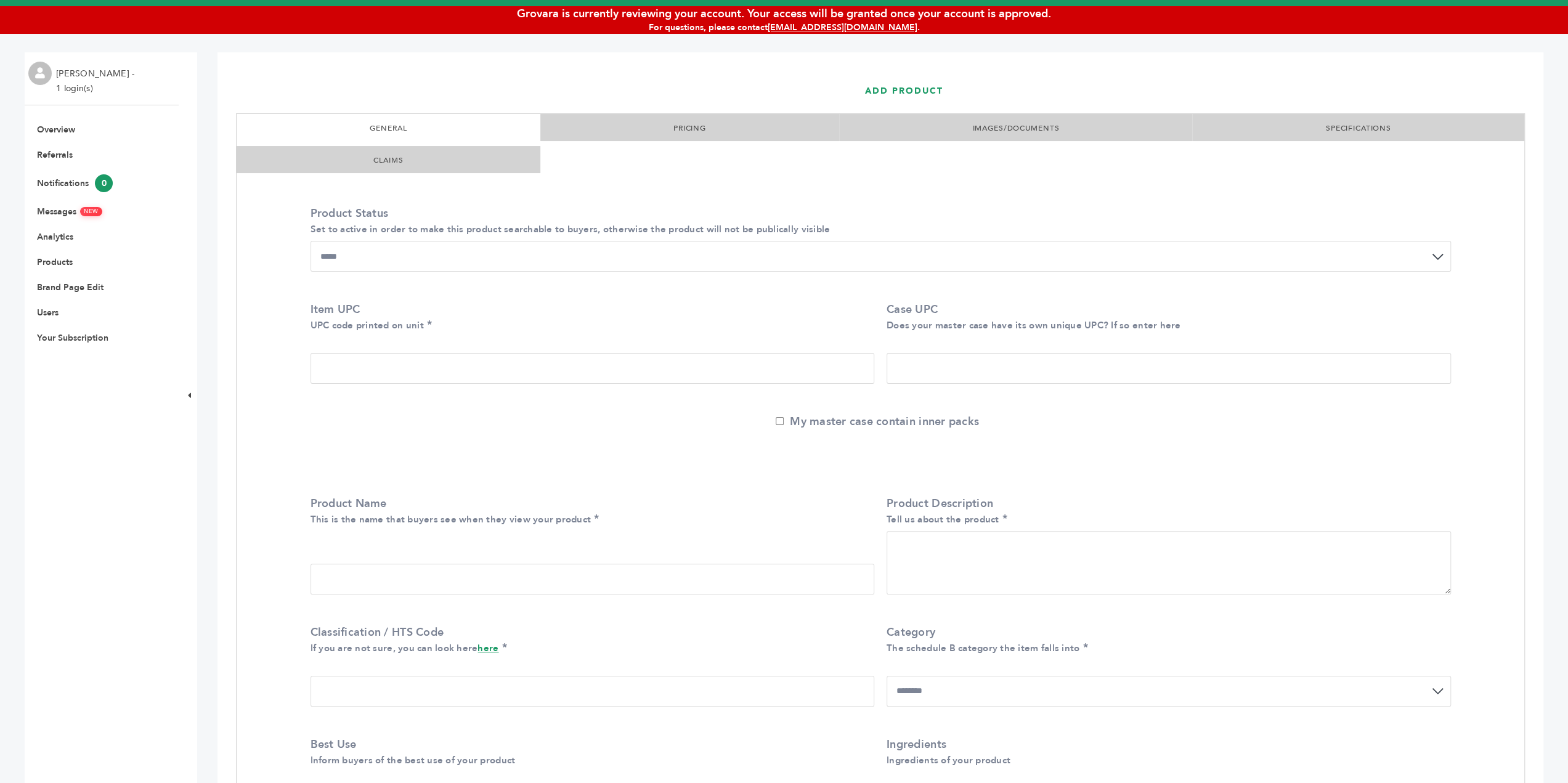
scroll to position [44, 0]
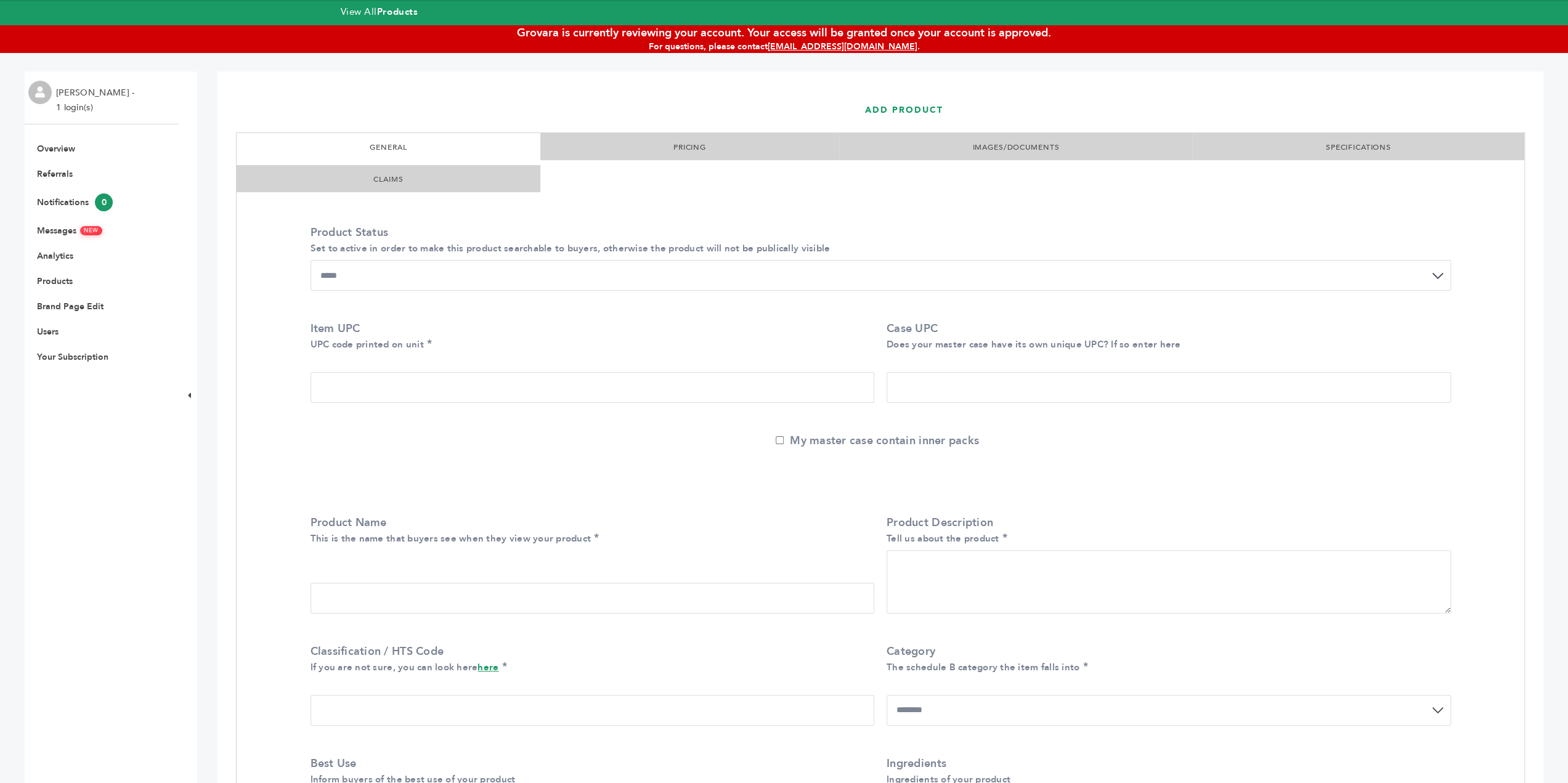
click at [681, 151] on link "PRICING" at bounding box center [690, 147] width 32 height 10
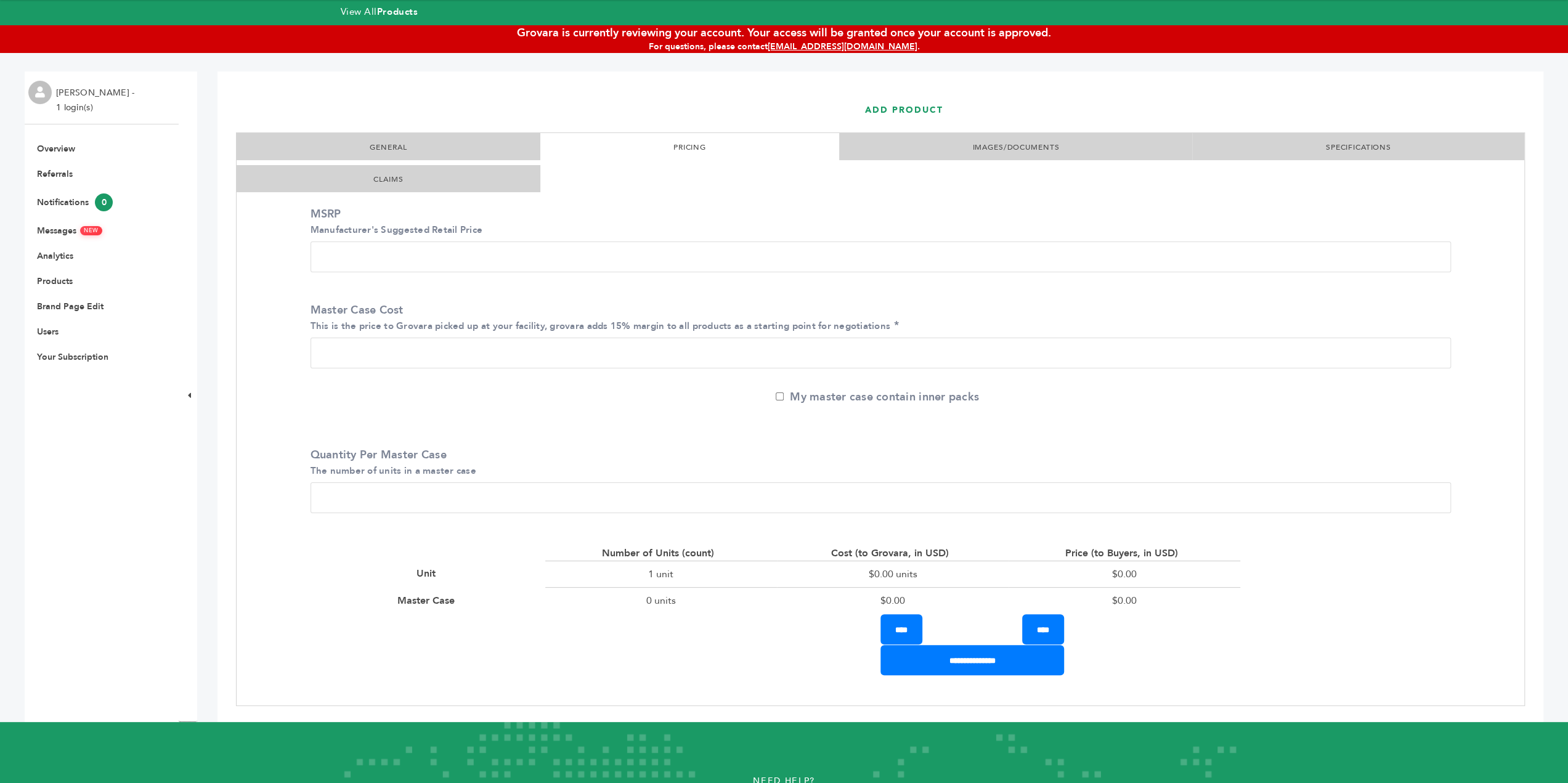
click at [654, 256] on input "MSRP Manufacturer's Suggested Retail Price" at bounding box center [880, 257] width 1140 height 30
type input "*"
click at [403, 364] on input "Master Case Cost This is the price to Grovara picked up at your facility, grova…" at bounding box center [880, 352] width 1140 height 30
type input "*"
click at [480, 497] on input "*" at bounding box center [880, 497] width 1140 height 30
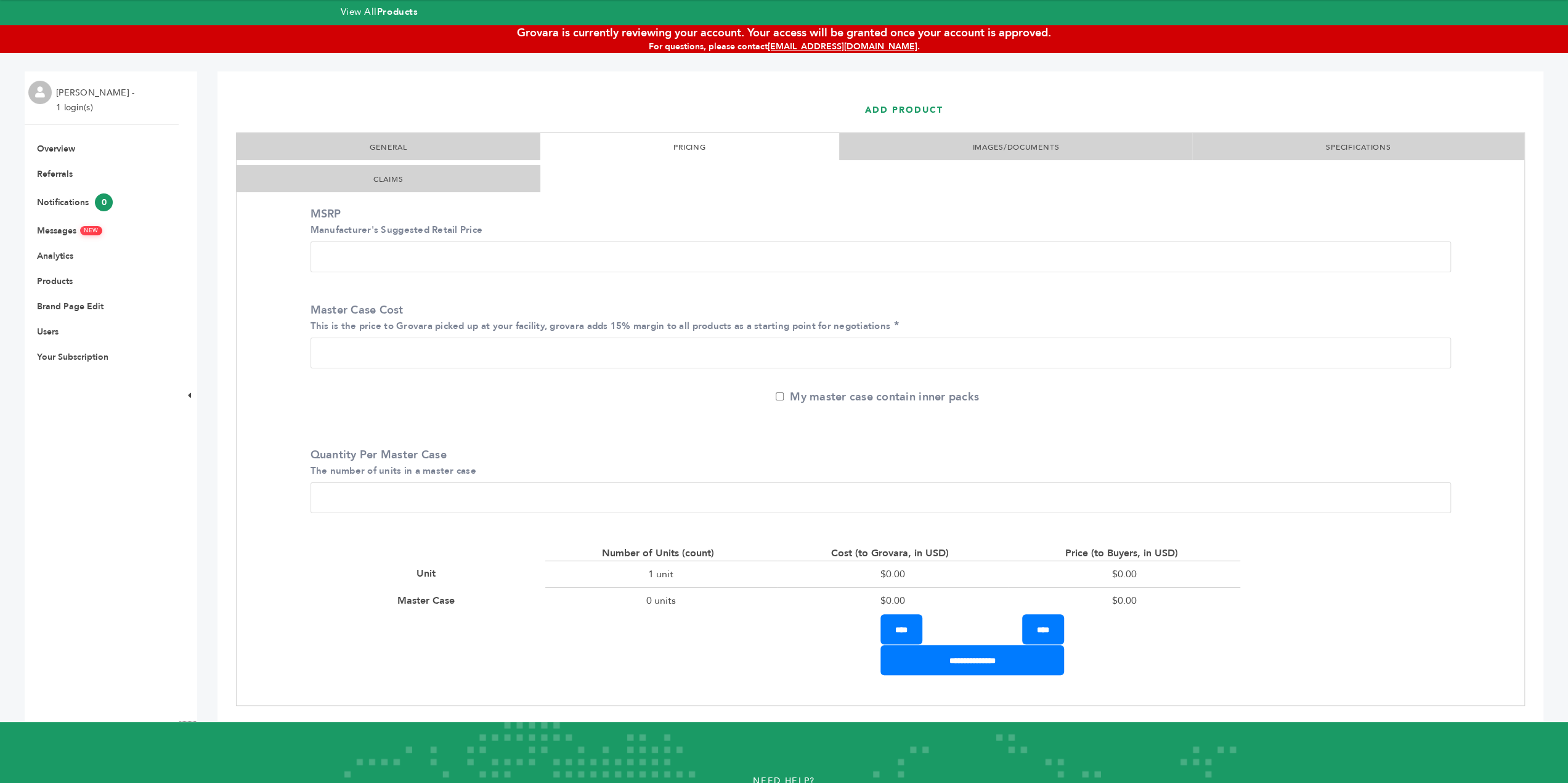
click at [966, 157] on li "IMAGES/DOCUMENTS" at bounding box center [1015, 147] width 353 height 27
click at [973, 152] on li "IMAGES/DOCUMENTS" at bounding box center [1015, 147] width 353 height 27
click at [986, 146] on link "IMAGES/DOCUMENTS" at bounding box center [1015, 147] width 87 height 10
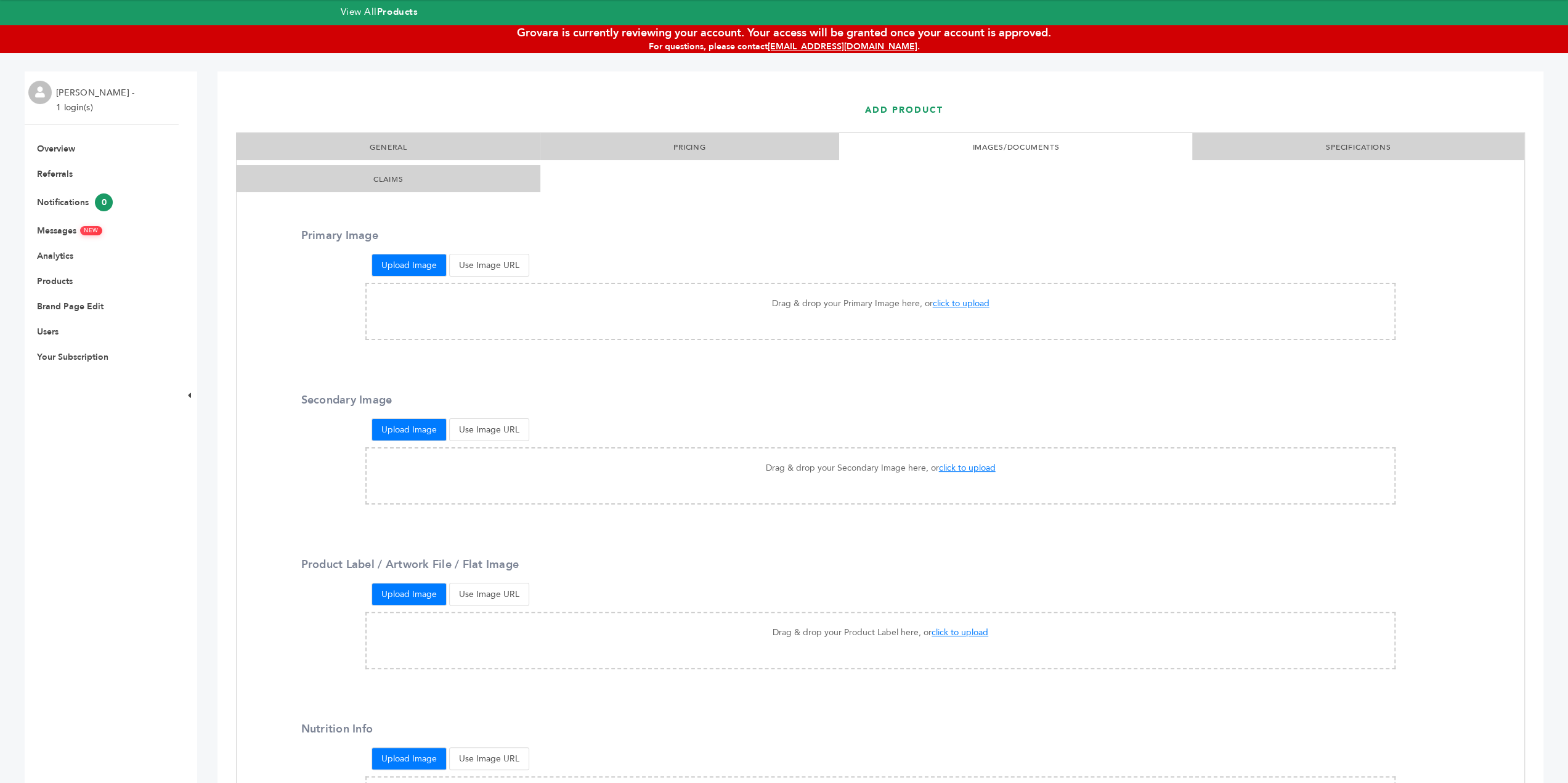
click at [1358, 142] on link "SPECIFICATIONS" at bounding box center [1358, 147] width 66 height 10
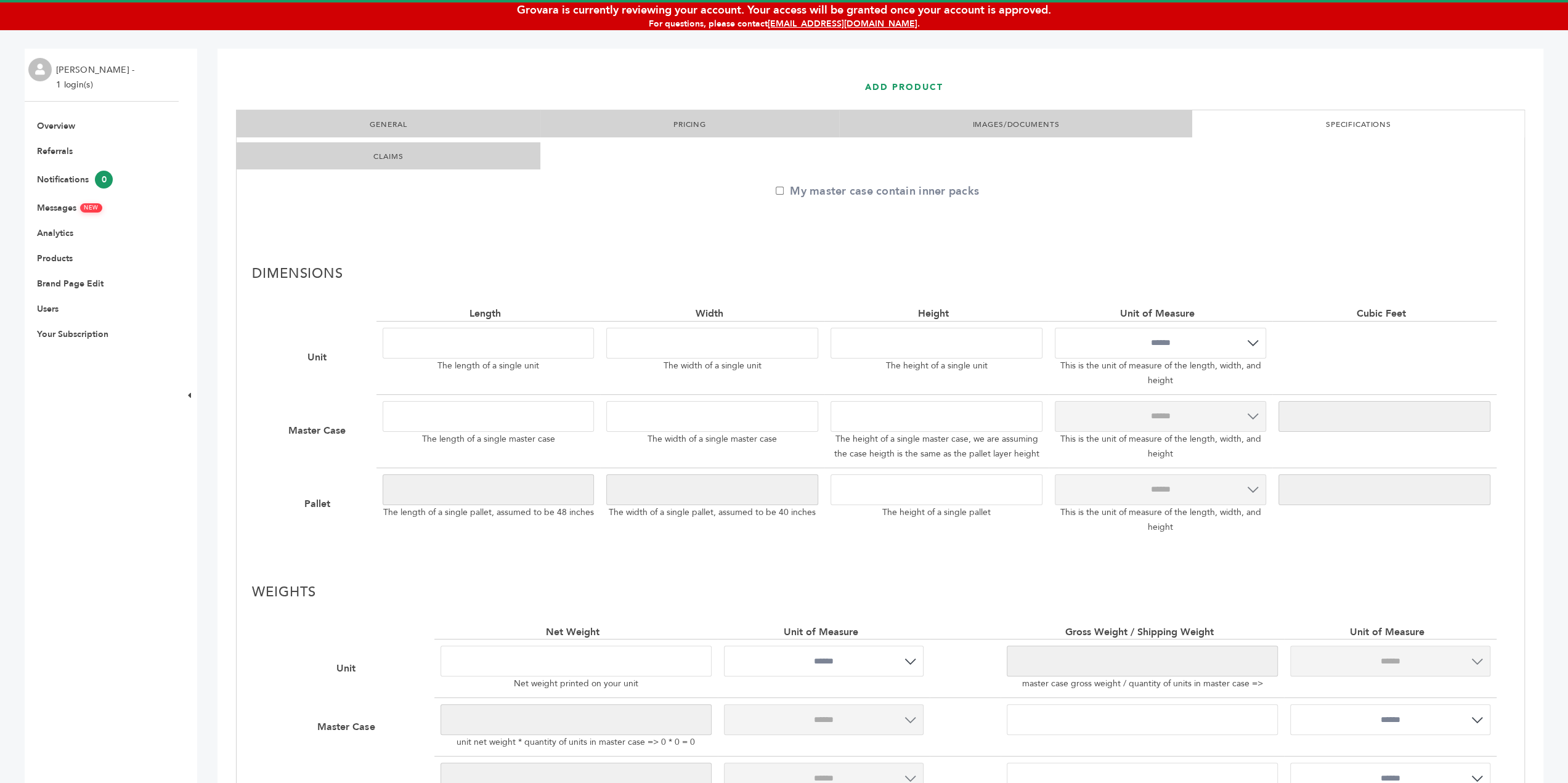
scroll to position [0, 0]
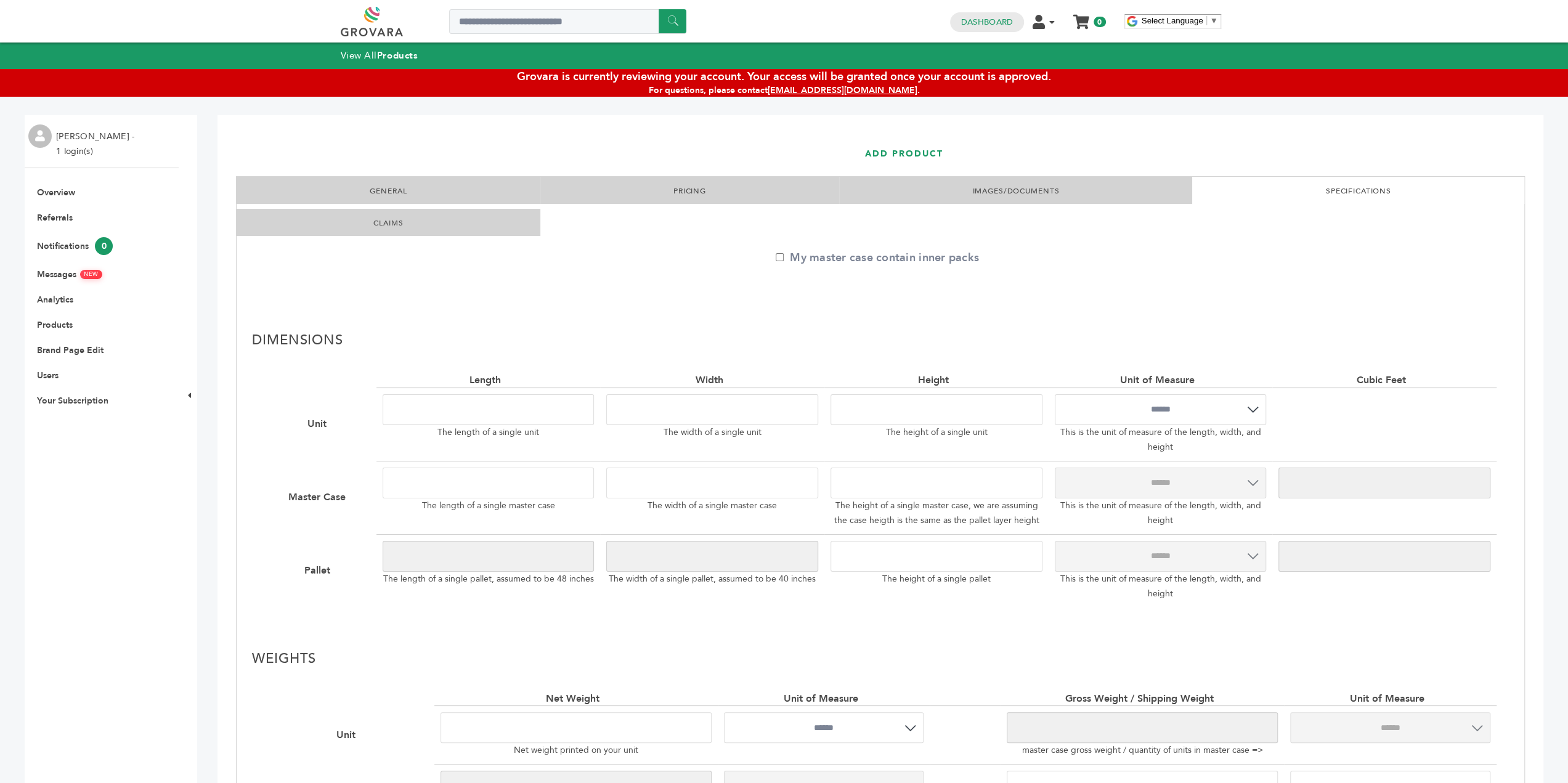
click at [490, 227] on li "CLAIMS" at bounding box center [388, 222] width 304 height 27
click at [390, 226] on link "CLAIMS" at bounding box center [388, 223] width 30 height 10
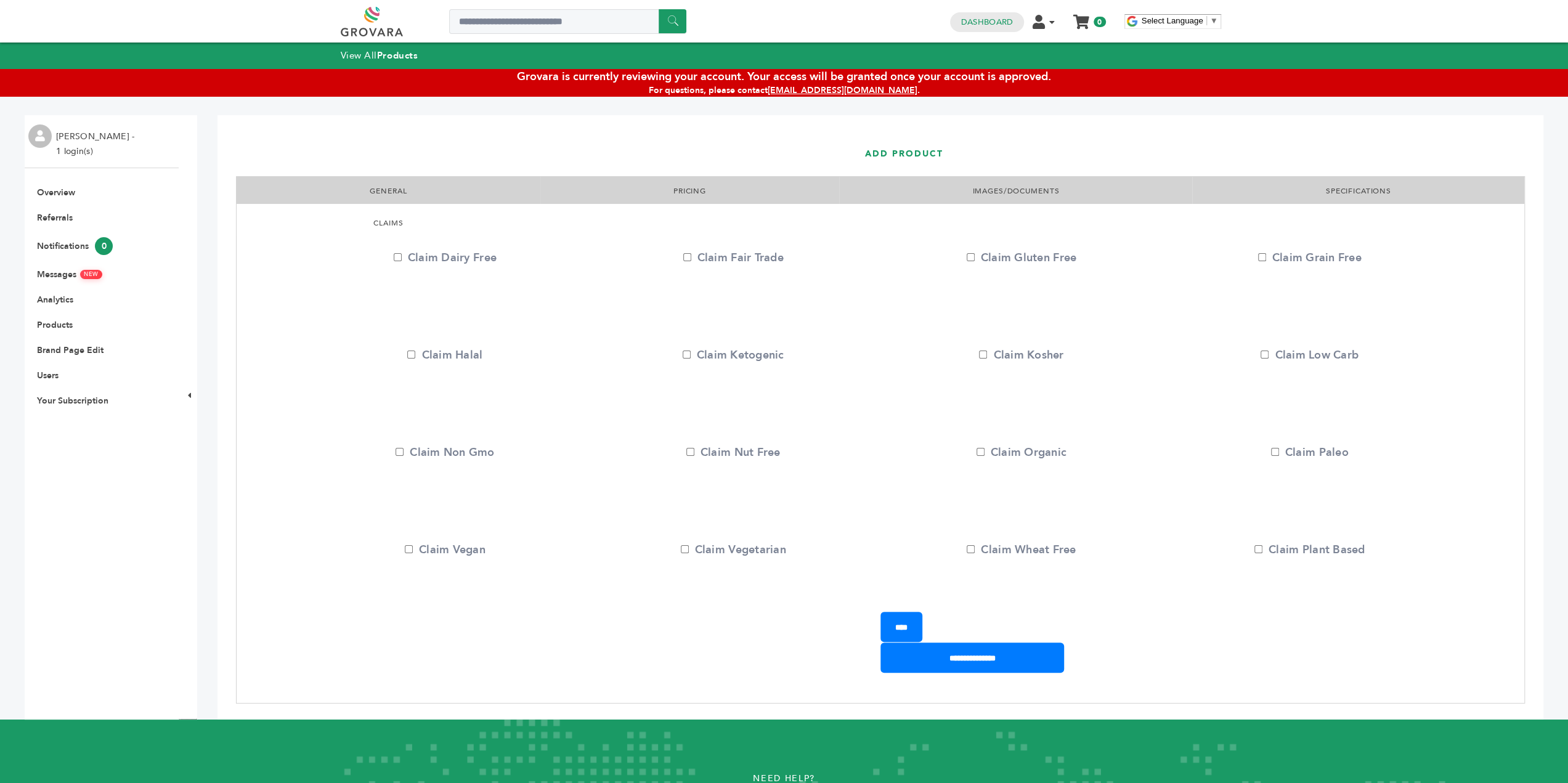
click at [393, 191] on link "GENERAL" at bounding box center [388, 191] width 37 height 10
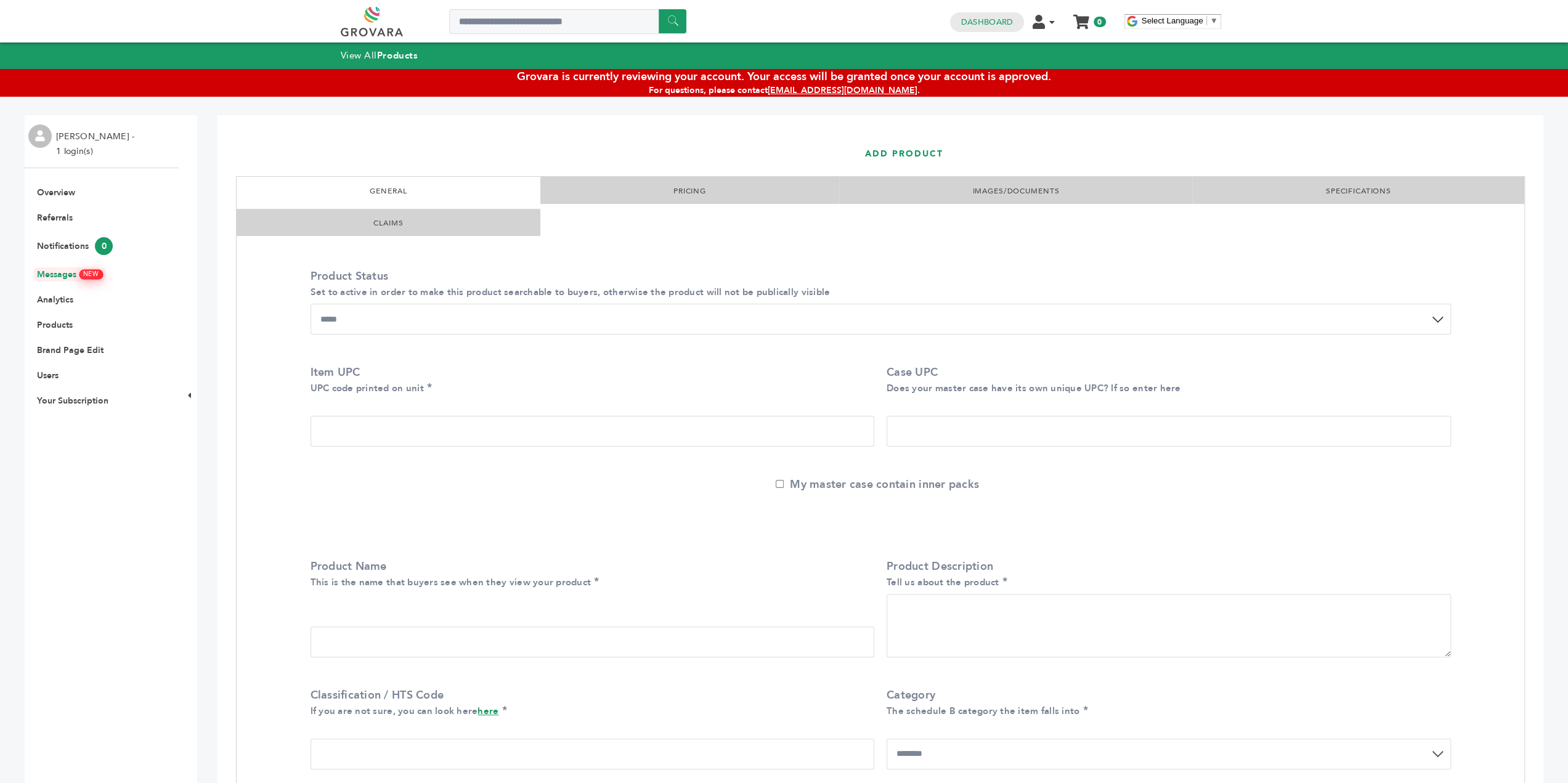
click at [62, 278] on link "Messages NEW" at bounding box center [70, 274] width 66 height 11
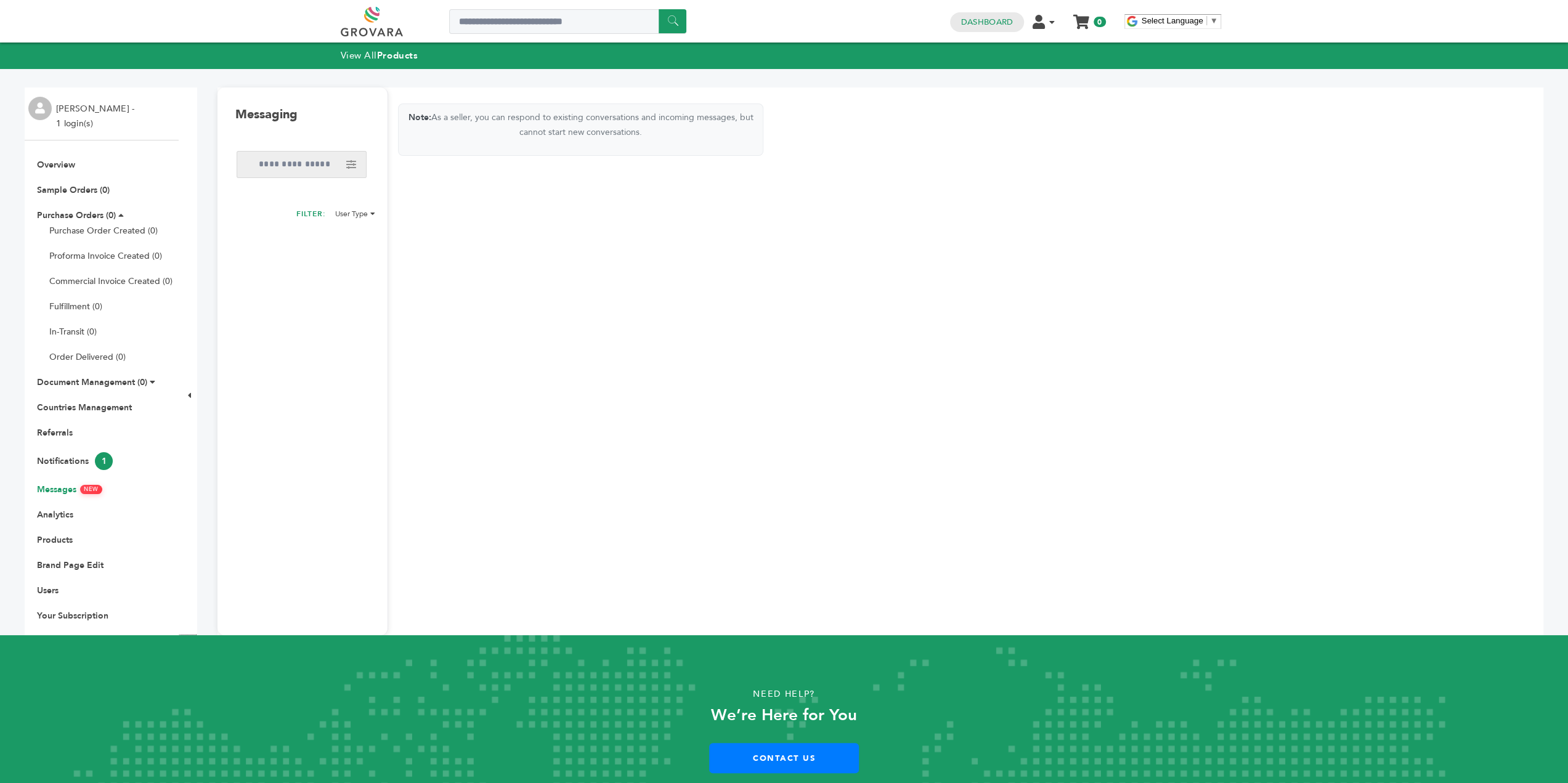
click at [50, 595] on ul "Overview Sample Orders (0) Purchase Orders (0) Purchase Order Created (0) Profo…" at bounding box center [102, 391] width 154 height 463
click at [42, 591] on link "Users" at bounding box center [48, 591] width 22 height 11
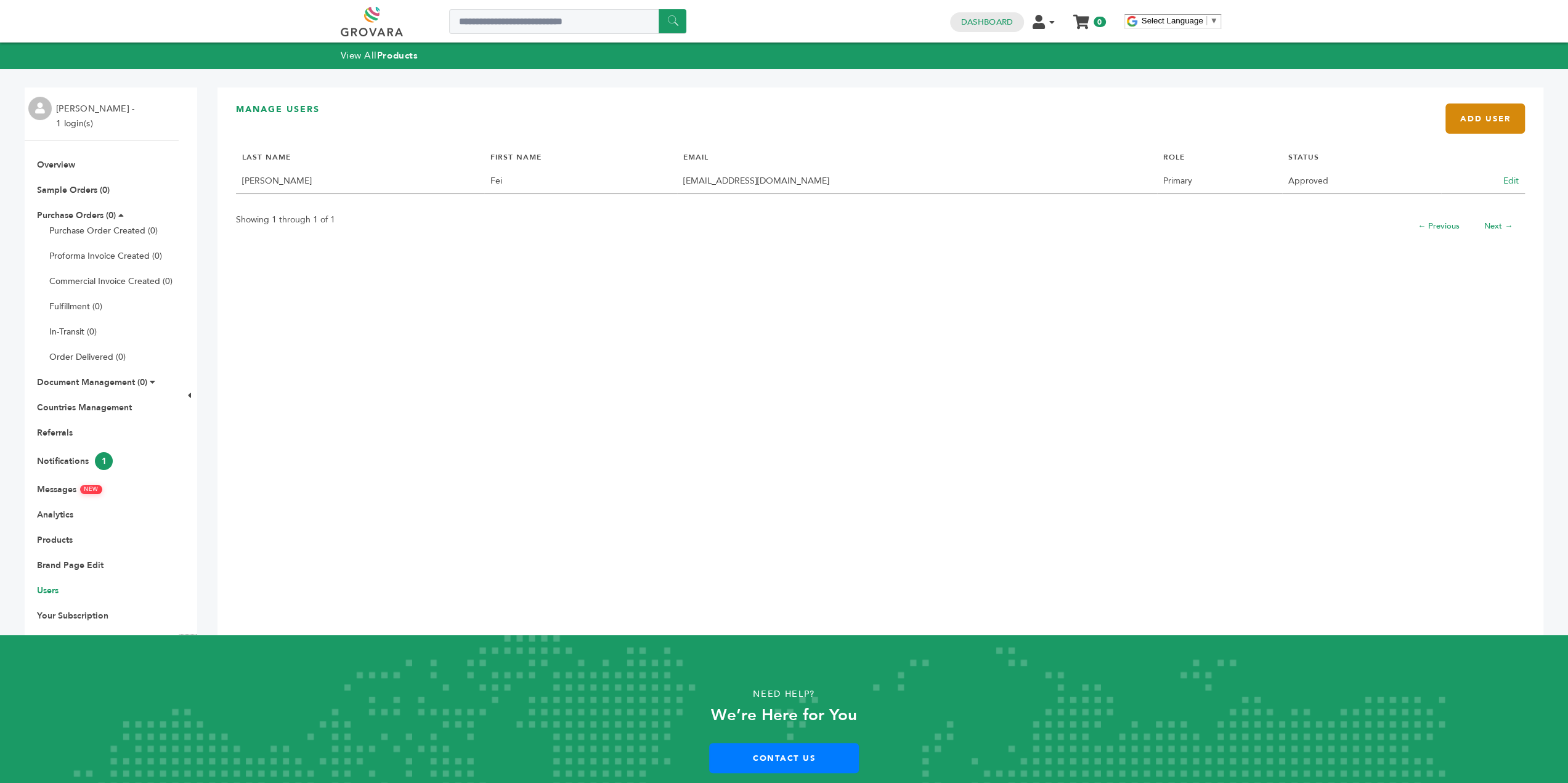
click at [1493, 115] on link "Add User" at bounding box center [1484, 119] width 79 height 30
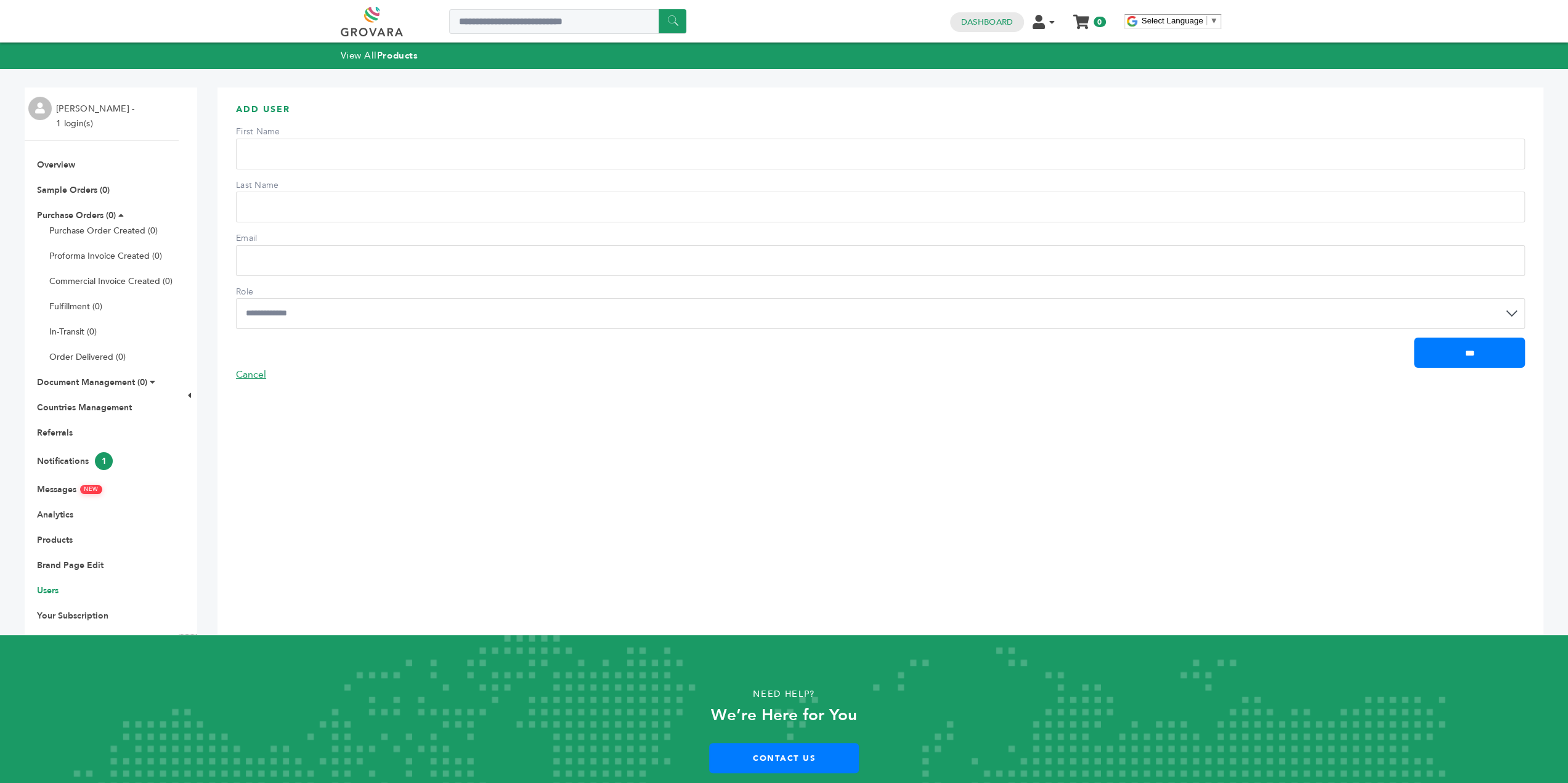
click at [314, 316] on select "**********" at bounding box center [880, 313] width 1289 height 30
click at [318, 460] on div "**********" at bounding box center [880, 361] width 1326 height 548
